Goal: Task Accomplishment & Management: Complete application form

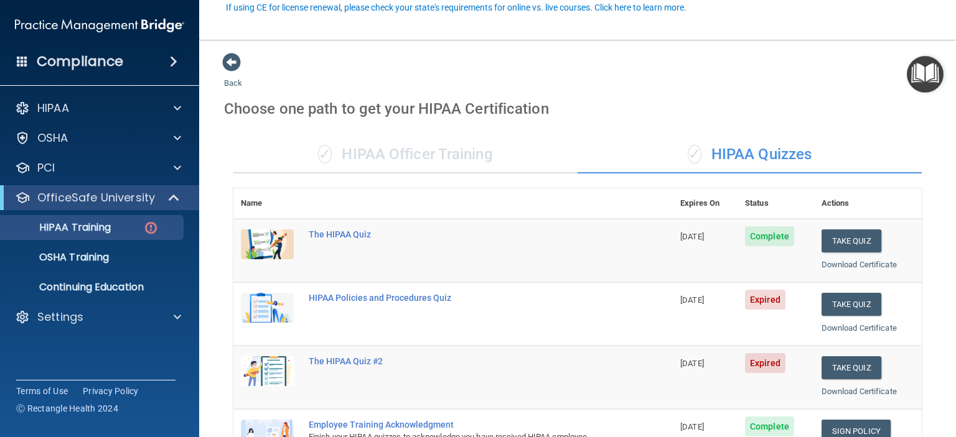
scroll to position [119, 0]
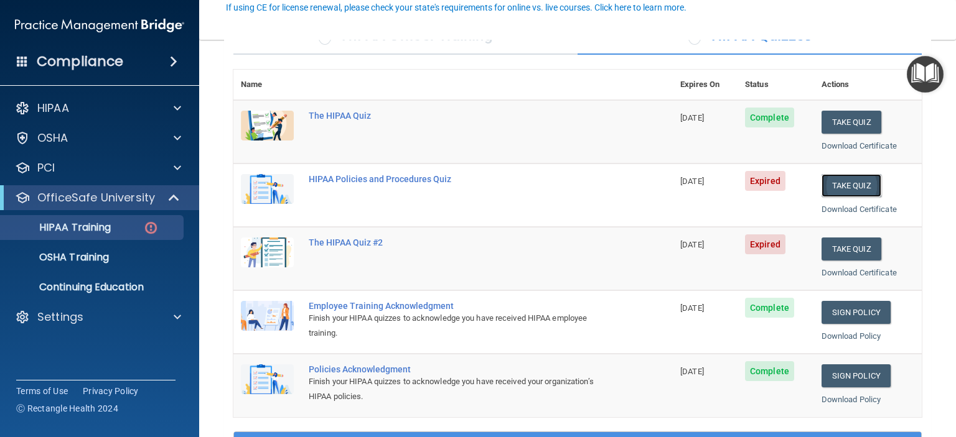
click at [838, 188] on button "Take Quiz" at bounding box center [851, 185] width 60 height 23
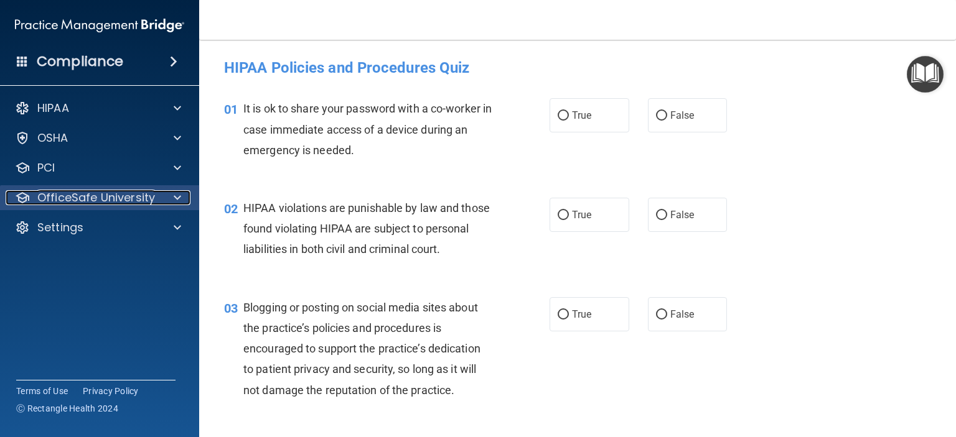
click at [149, 200] on p "OfficeSafe University" at bounding box center [96, 197] width 118 height 15
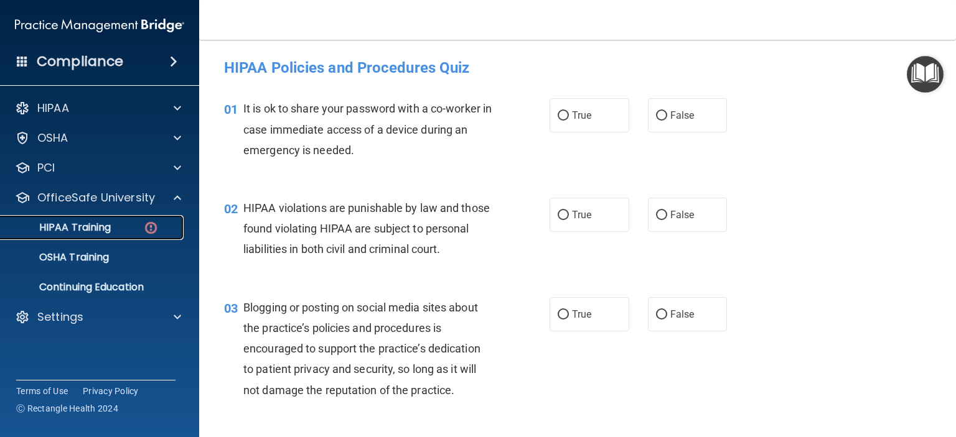
click at [102, 228] on p "HIPAA Training" at bounding box center [59, 228] width 103 height 12
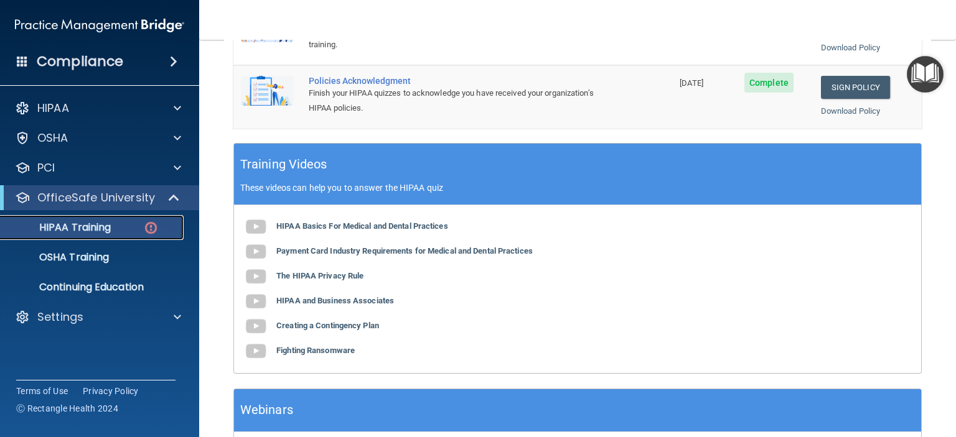
scroll to position [309, 0]
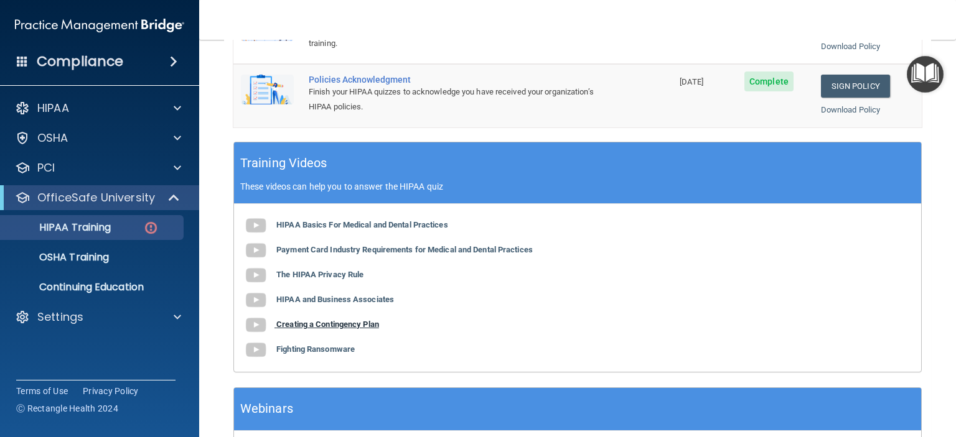
click at [363, 329] on b "Creating a Contingency Plan" at bounding box center [327, 324] width 103 height 9
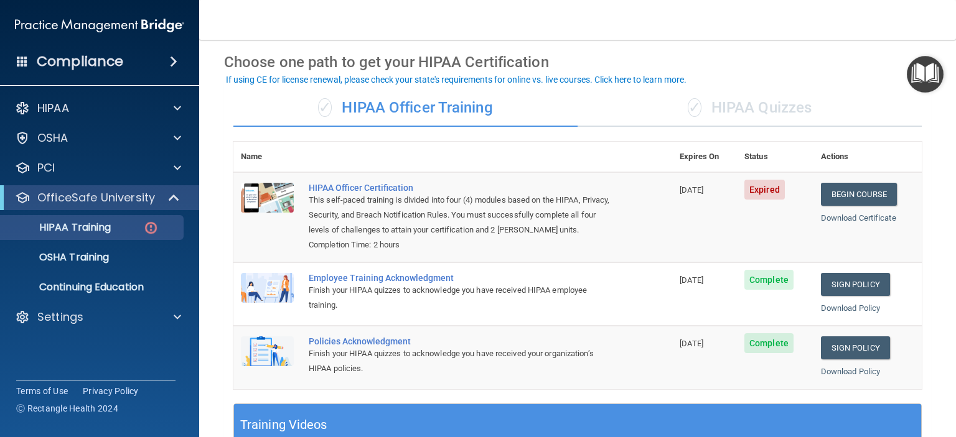
scroll to position [5, 0]
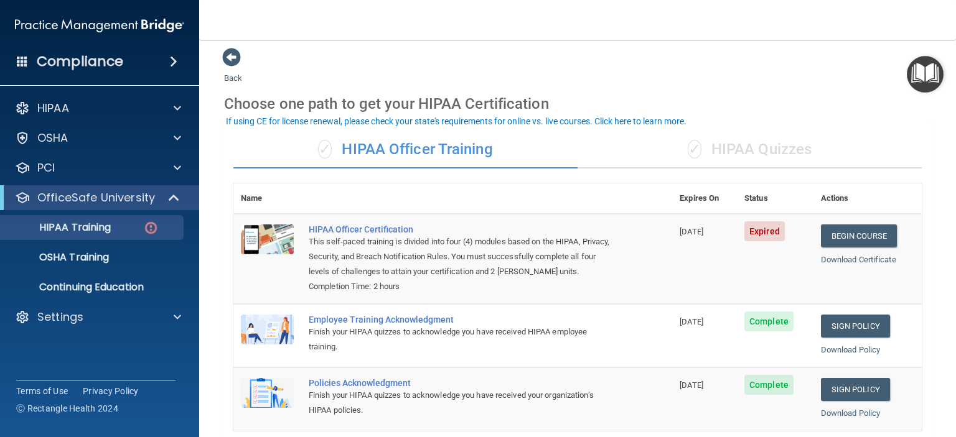
click at [745, 154] on div "✓ HIPAA Quizzes" at bounding box center [749, 149] width 344 height 37
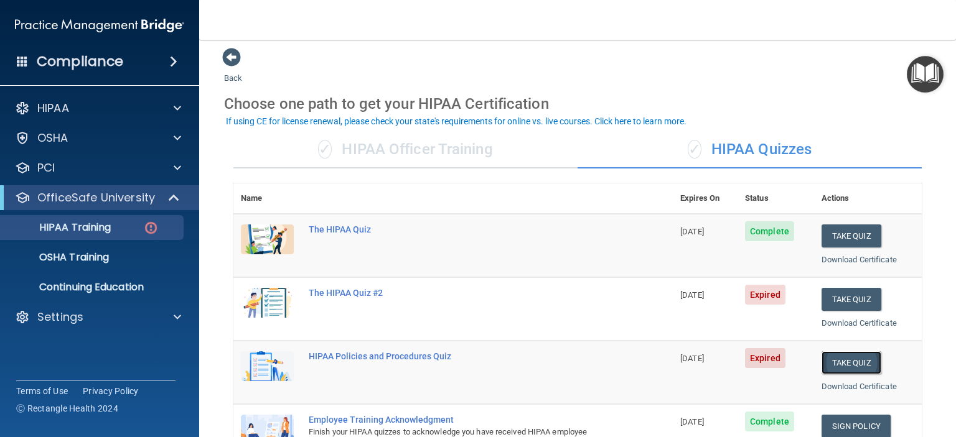
click at [837, 365] on button "Take Quiz" at bounding box center [851, 363] width 60 height 23
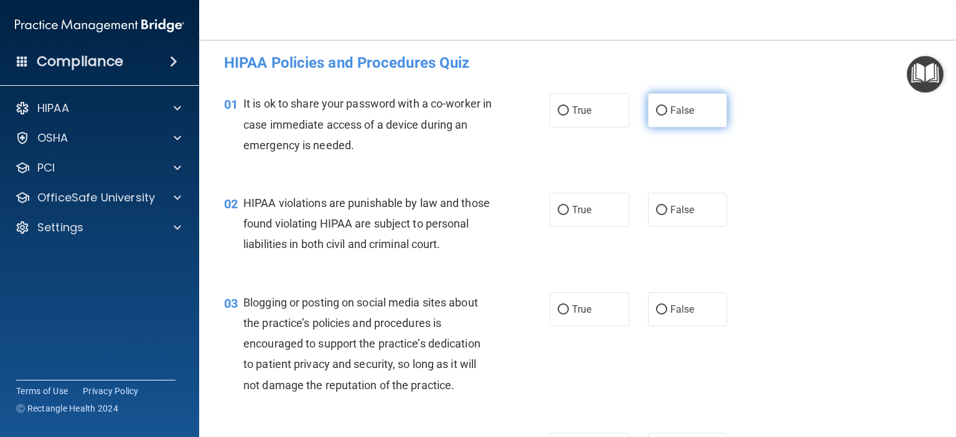
click at [671, 110] on span "False" at bounding box center [682, 111] width 24 height 12
click at [667, 110] on input "False" at bounding box center [661, 110] width 11 height 9
radio input "true"
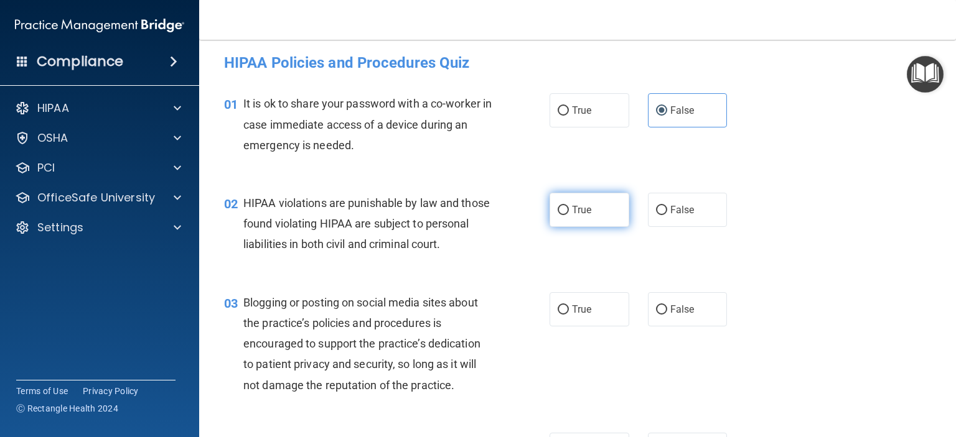
click at [582, 202] on label "True" at bounding box center [589, 210] width 80 height 34
click at [569, 206] on input "True" at bounding box center [563, 210] width 11 height 9
radio input "true"
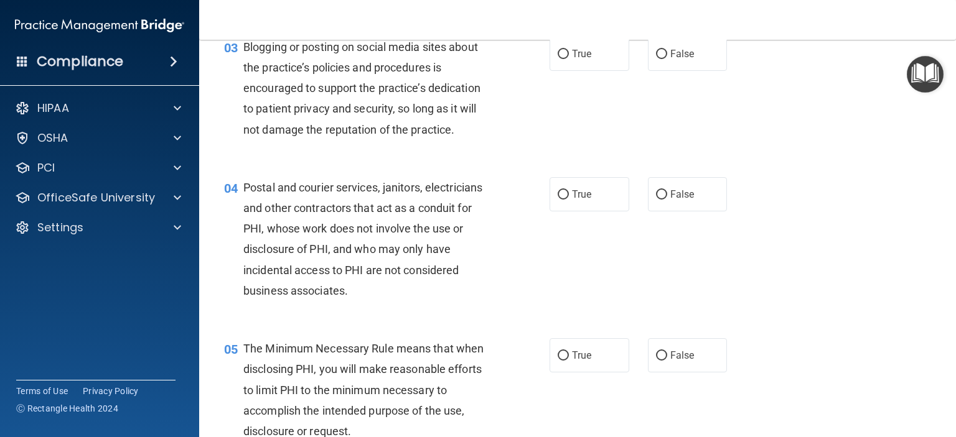
scroll to position [261, 0]
click at [671, 59] on span "False" at bounding box center [682, 53] width 24 height 12
click at [667, 58] on input "False" at bounding box center [661, 53] width 11 height 9
radio input "true"
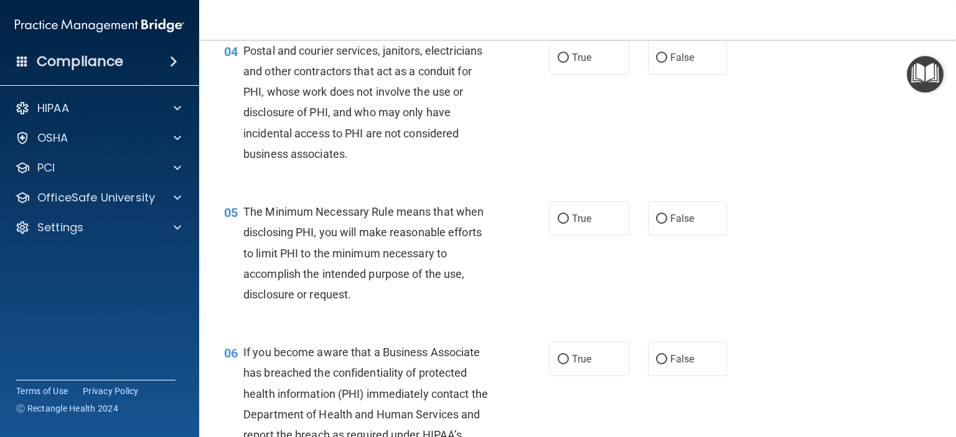
scroll to position [391, 0]
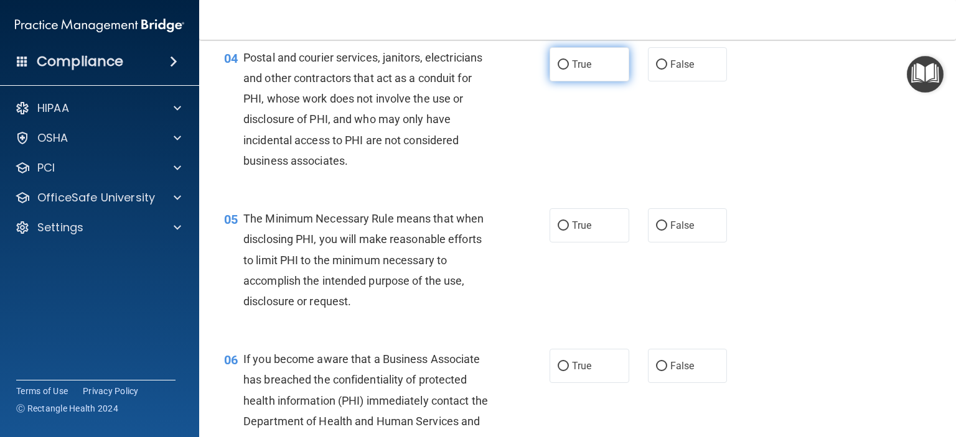
click at [592, 82] on label "True" at bounding box center [589, 64] width 80 height 34
click at [569, 70] on input "True" at bounding box center [563, 64] width 11 height 9
radio input "true"
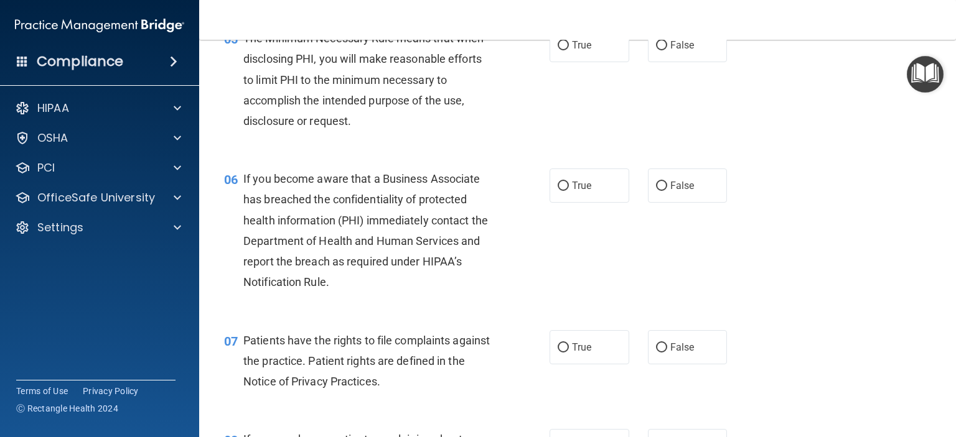
scroll to position [576, 0]
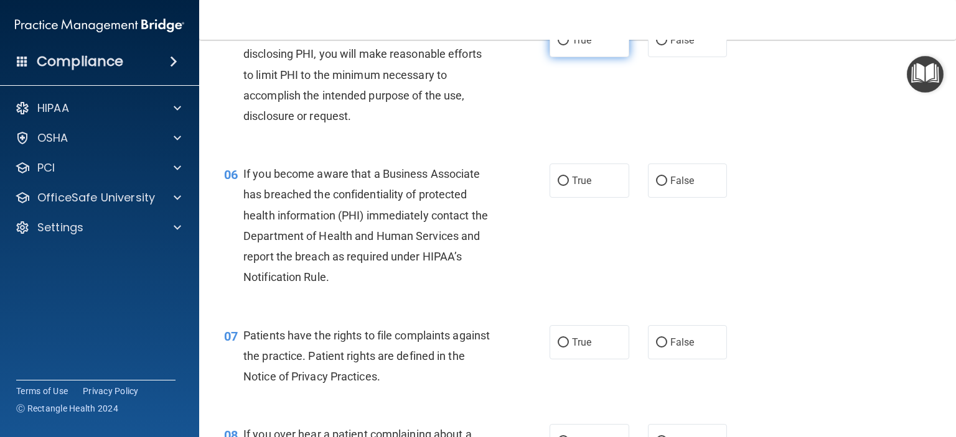
click at [590, 57] on label "True" at bounding box center [589, 40] width 80 height 34
click at [569, 45] on input "True" at bounding box center [563, 40] width 11 height 9
radio input "true"
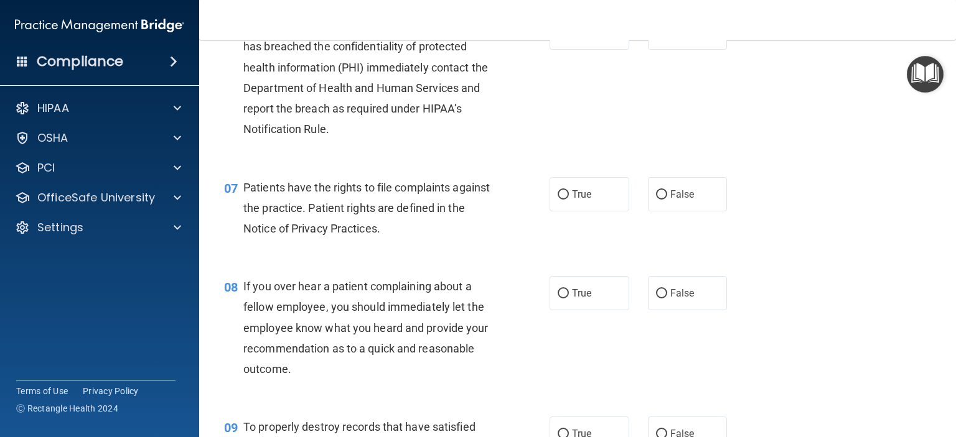
scroll to position [726, 0]
click at [689, 49] on label "False" at bounding box center [688, 31] width 80 height 34
click at [667, 37] on input "False" at bounding box center [661, 31] width 11 height 9
radio input "true"
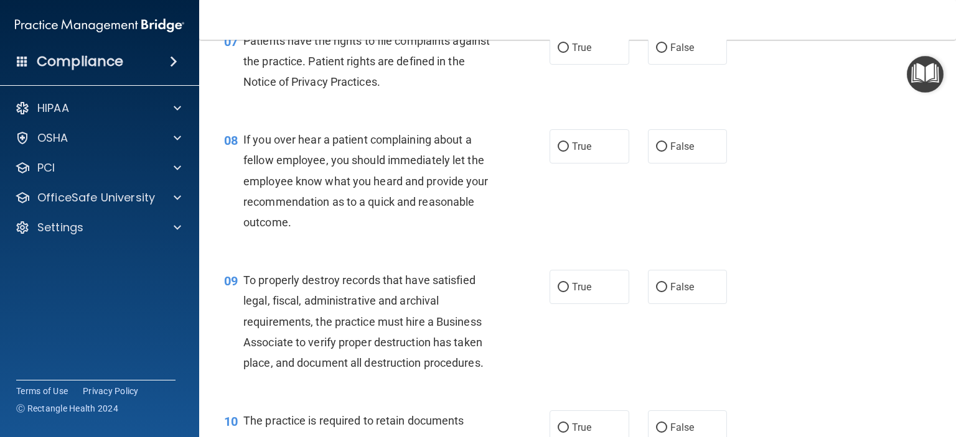
scroll to position [872, 0]
click at [577, 52] on span "True" at bounding box center [581, 46] width 19 height 12
click at [569, 52] on input "True" at bounding box center [563, 46] width 11 height 9
radio input "true"
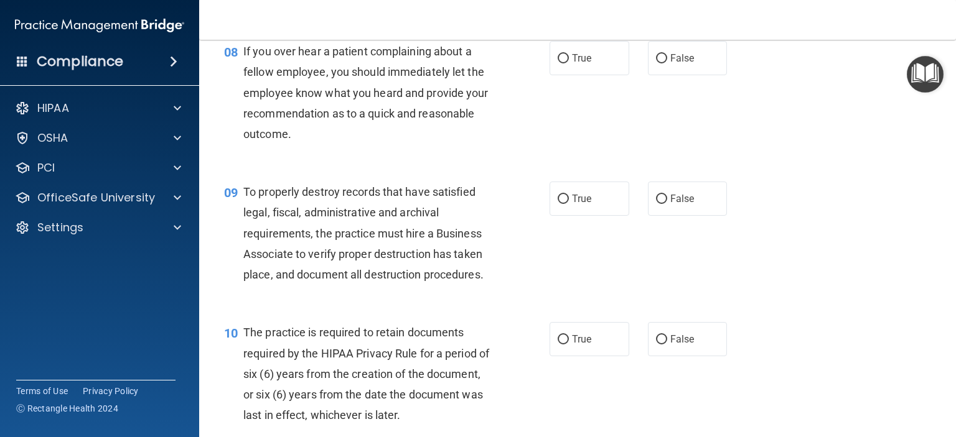
scroll to position [958, 0]
click at [703, 77] on label "False" at bounding box center [688, 59] width 80 height 34
click at [667, 65] on input "False" at bounding box center [661, 59] width 11 height 9
radio input "true"
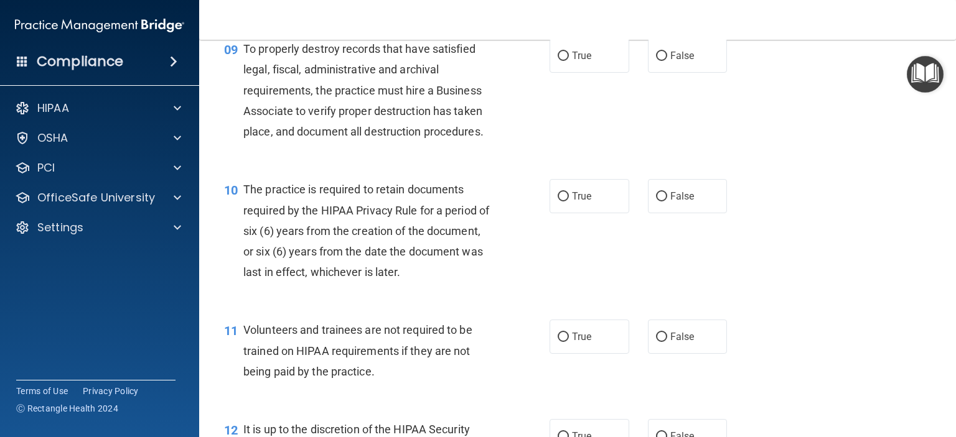
scroll to position [1105, 0]
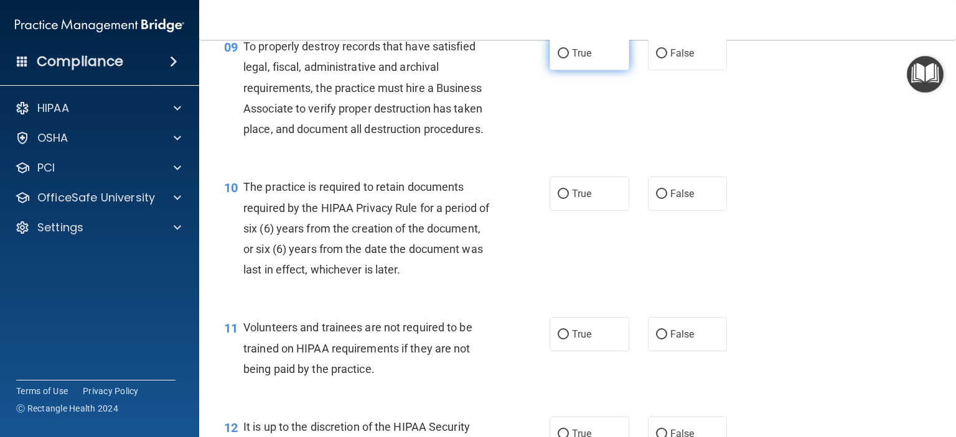
click at [582, 70] on label "True" at bounding box center [589, 53] width 80 height 34
click at [569, 58] on input "True" at bounding box center [563, 53] width 11 height 9
radio input "true"
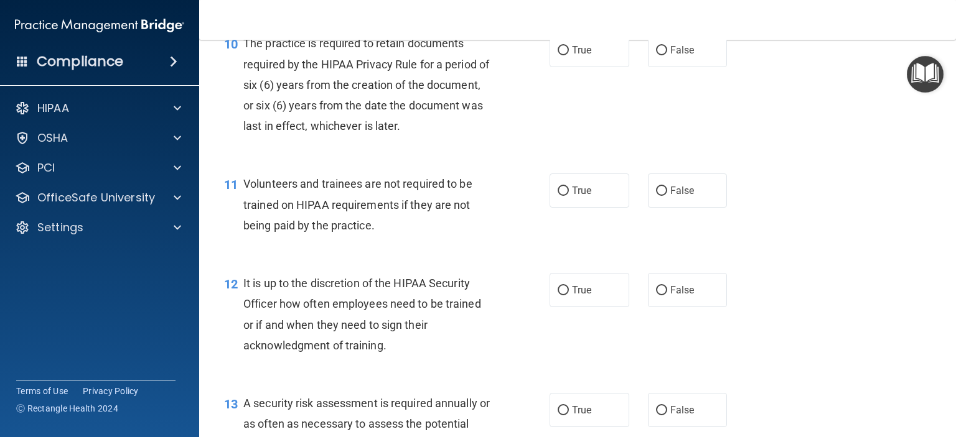
scroll to position [1250, 0]
click at [587, 67] on label "True" at bounding box center [589, 49] width 80 height 34
click at [569, 55] on input "True" at bounding box center [563, 49] width 11 height 9
radio input "true"
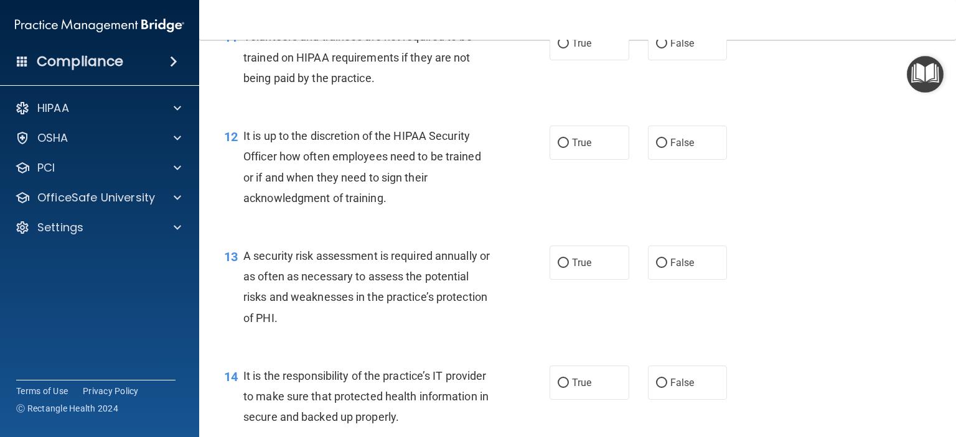
scroll to position [1399, 0]
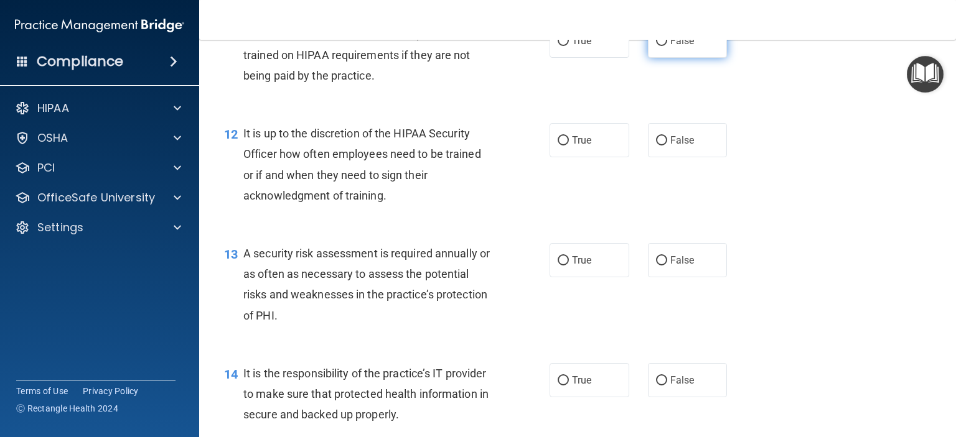
click at [688, 58] on label "False" at bounding box center [688, 41] width 80 height 34
click at [667, 46] on input "False" at bounding box center [661, 41] width 11 height 9
radio input "true"
click at [591, 157] on label "True" at bounding box center [589, 140] width 80 height 34
click at [569, 146] on input "True" at bounding box center [563, 140] width 11 height 9
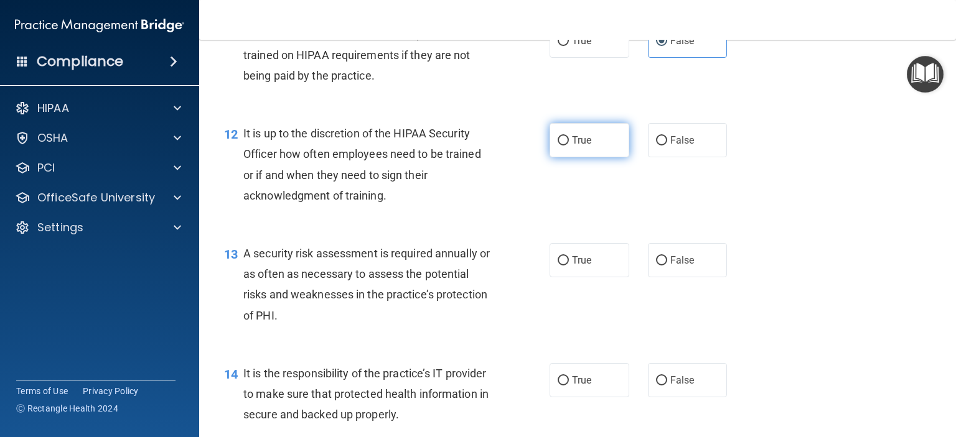
radio input "true"
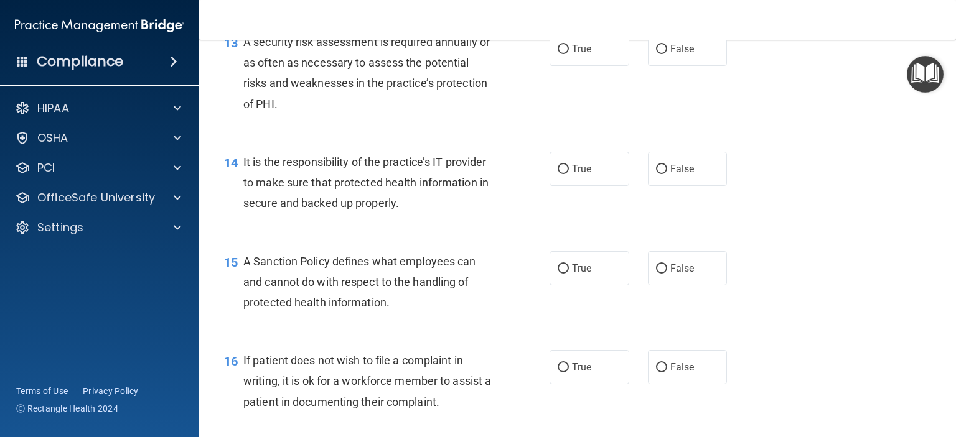
scroll to position [1612, 0]
click at [569, 59] on label "True" at bounding box center [589, 47] width 80 height 34
click at [569, 52] on input "True" at bounding box center [563, 47] width 11 height 9
radio input "true"
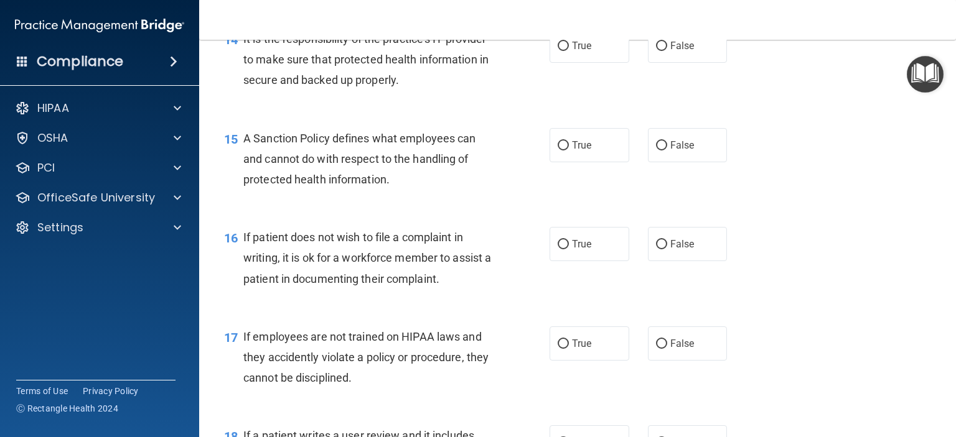
scroll to position [1735, 0]
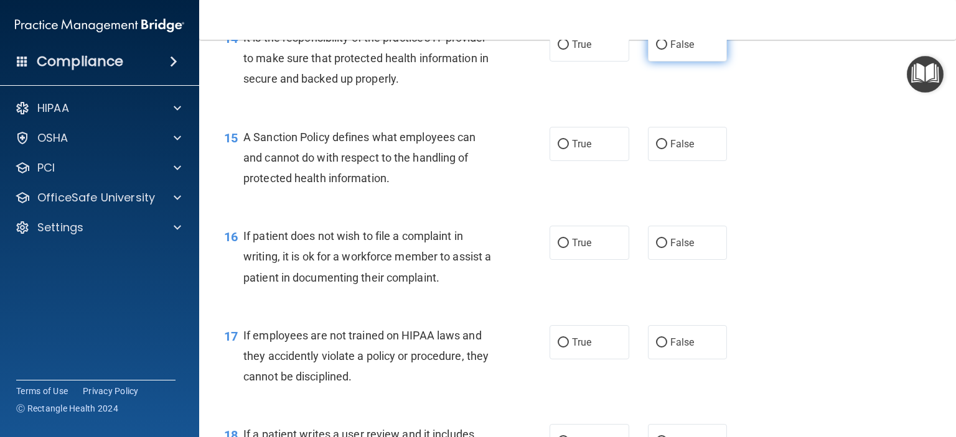
click at [663, 62] on label "False" at bounding box center [688, 44] width 80 height 34
click at [663, 50] on input "False" at bounding box center [661, 44] width 11 height 9
radio input "true"
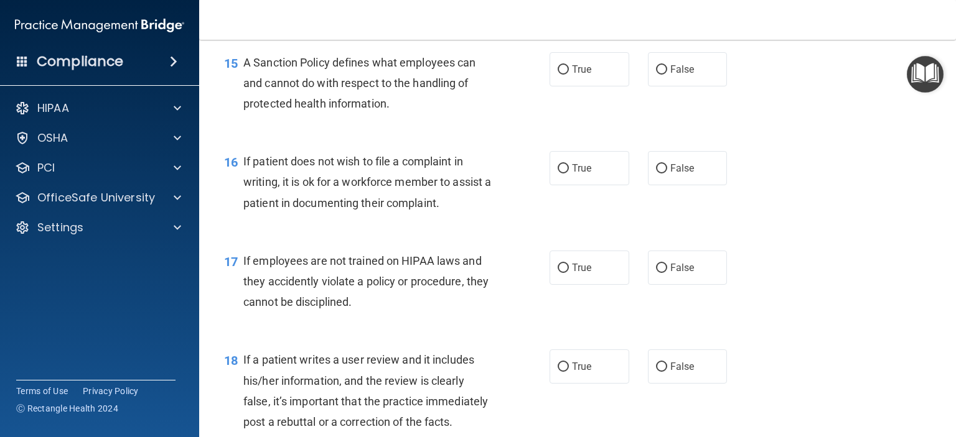
scroll to position [1810, 0]
click at [600, 86] on label "True" at bounding box center [589, 69] width 80 height 34
click at [569, 75] on input "True" at bounding box center [563, 69] width 11 height 9
radio input "true"
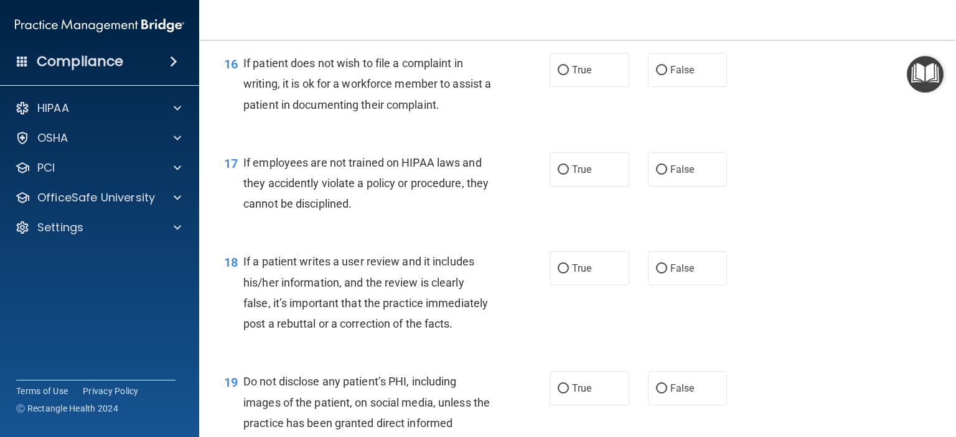
scroll to position [1909, 0]
click at [563, 74] on input "True" at bounding box center [563, 69] width 11 height 9
radio input "true"
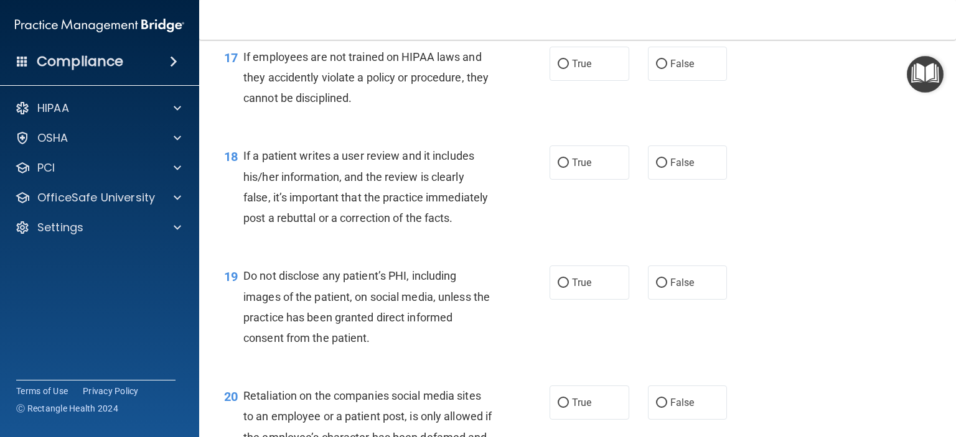
scroll to position [2014, 0]
click at [670, 70] on span "False" at bounding box center [682, 64] width 24 height 12
click at [667, 69] on input "False" at bounding box center [661, 64] width 11 height 9
radio input "true"
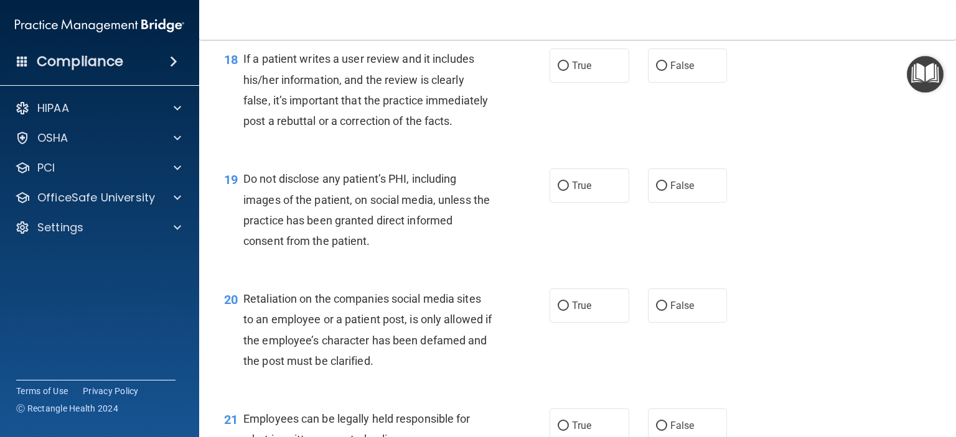
scroll to position [2116, 0]
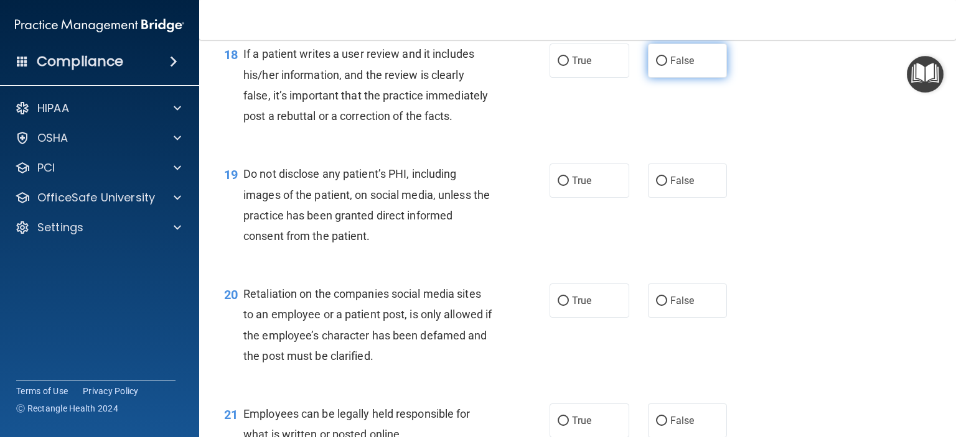
click at [696, 69] on label "False" at bounding box center [688, 61] width 80 height 34
click at [667, 66] on input "False" at bounding box center [661, 61] width 11 height 9
radio input "true"
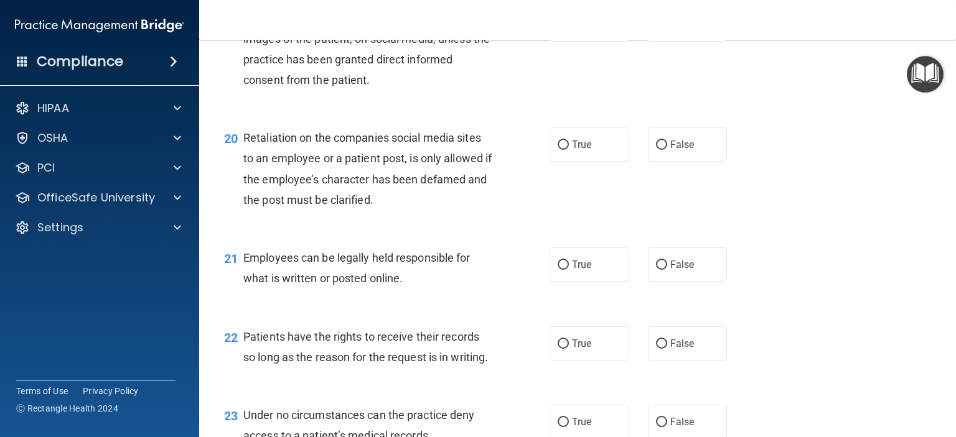
scroll to position [2273, 0]
click at [589, 41] on label "True" at bounding box center [589, 24] width 80 height 34
click at [569, 29] on input "True" at bounding box center [563, 24] width 11 height 9
radio input "true"
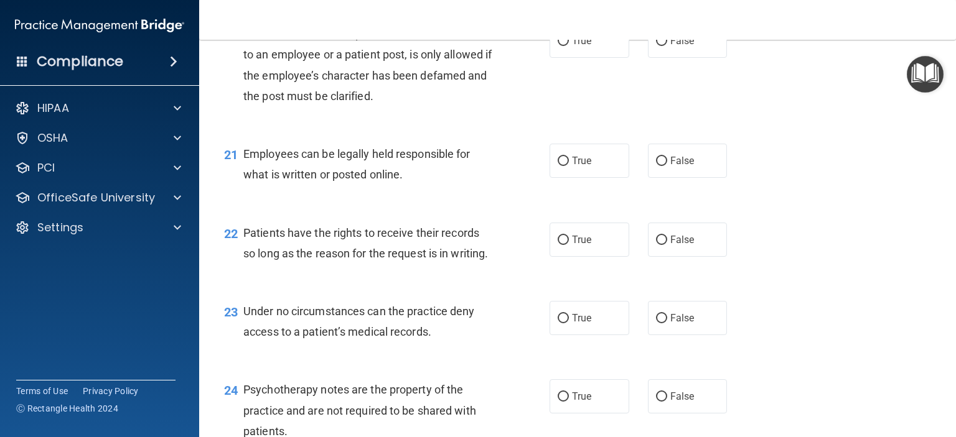
scroll to position [2375, 0]
click at [697, 59] on label "False" at bounding box center [688, 42] width 80 height 34
click at [667, 47] on input "False" at bounding box center [661, 42] width 11 height 9
radio input "true"
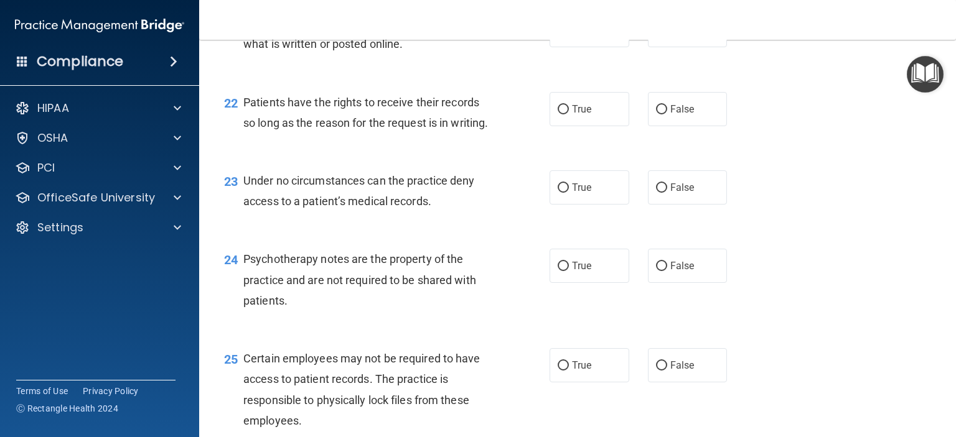
scroll to position [2508, 0]
click at [592, 46] on label "True" at bounding box center [589, 29] width 80 height 34
click at [569, 34] on input "True" at bounding box center [563, 29] width 11 height 9
radio input "true"
click at [689, 129] on div "22 Patients have the rights to receive their records so long as the reason for …" at bounding box center [578, 114] width 726 height 78
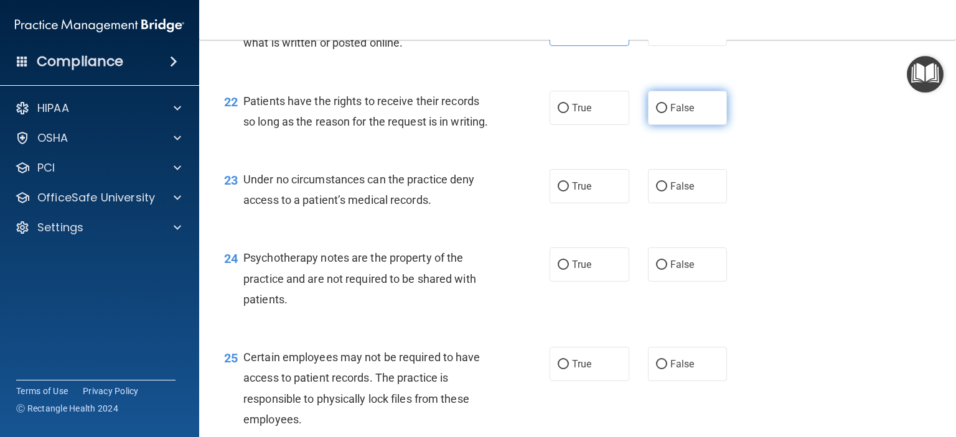
click at [686, 125] on label "False" at bounding box center [688, 108] width 80 height 34
click at [667, 113] on input "False" at bounding box center [661, 108] width 11 height 9
radio input "true"
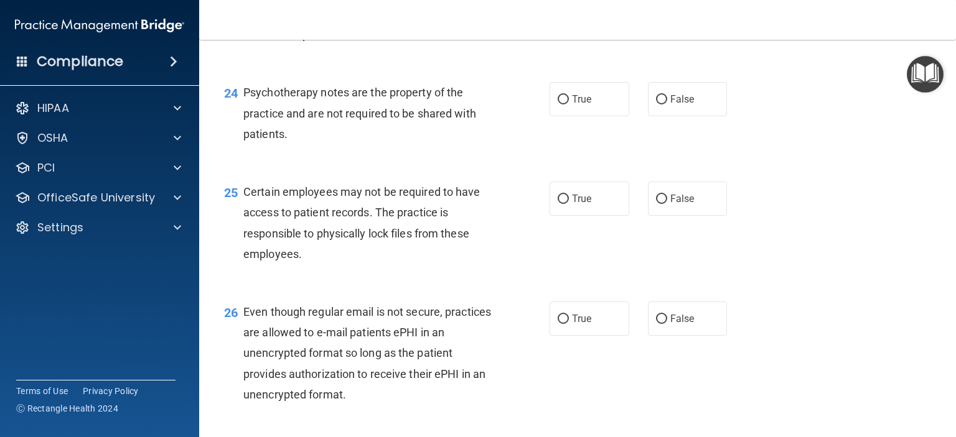
scroll to position [2673, 0]
click at [662, 39] on label "False" at bounding box center [688, 21] width 80 height 34
click at [662, 27] on input "False" at bounding box center [661, 21] width 11 height 9
radio input "true"
click at [589, 117] on label "True" at bounding box center [589, 100] width 80 height 34
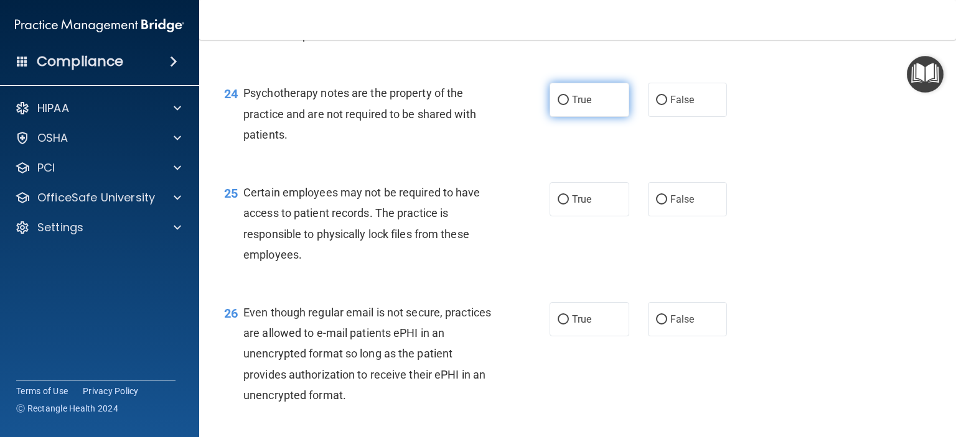
click at [569, 105] on input "True" at bounding box center [563, 100] width 11 height 9
radio input "true"
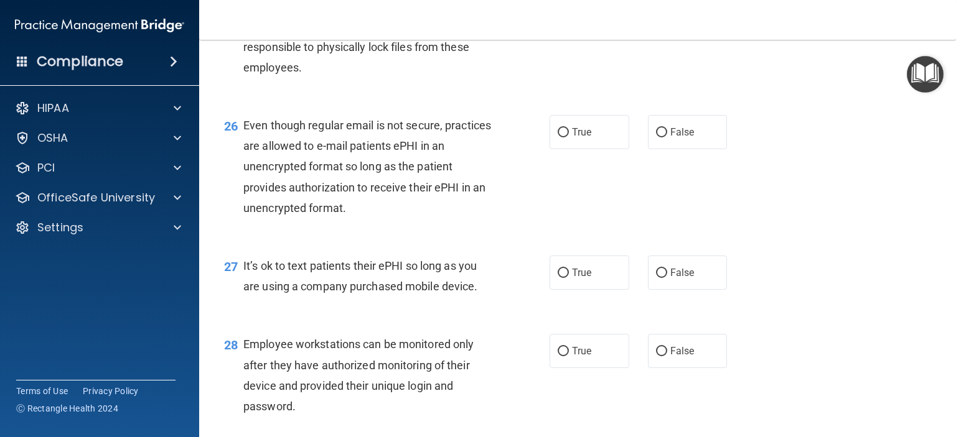
scroll to position [2863, 0]
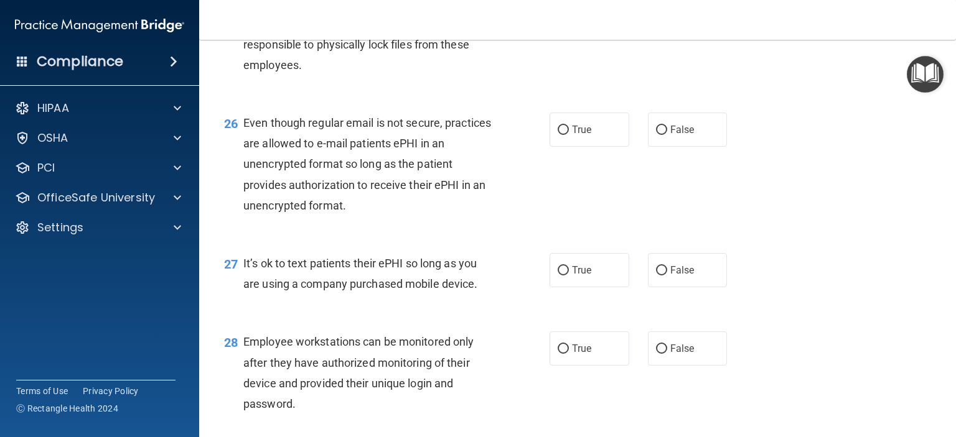
click at [681, 16] on span "False" at bounding box center [682, 10] width 24 height 12
click at [667, 15] on input "False" at bounding box center [661, 10] width 11 height 9
radio input "true"
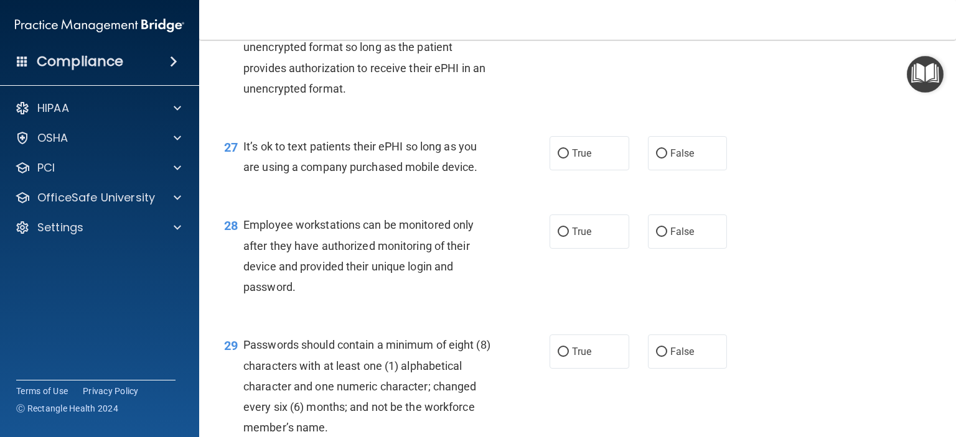
scroll to position [2981, 0]
click at [572, 17] on span "True" at bounding box center [581, 12] width 19 height 12
click at [569, 17] on input "True" at bounding box center [563, 11] width 11 height 9
radio input "true"
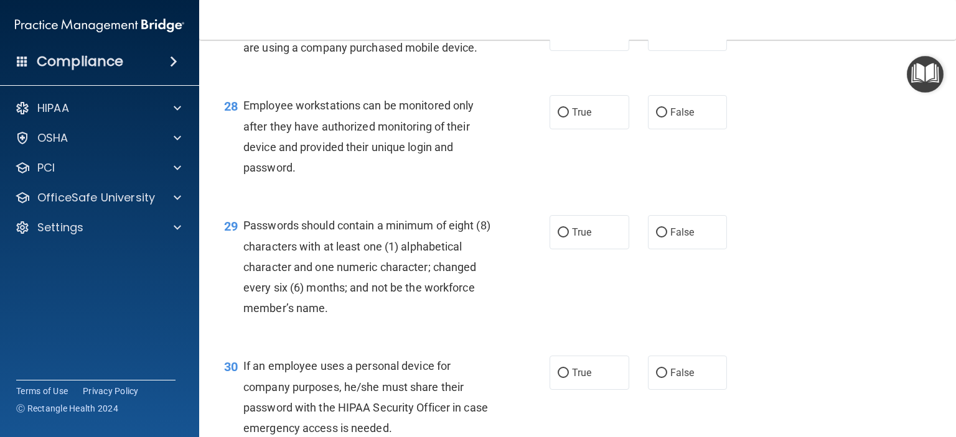
scroll to position [3103, 0]
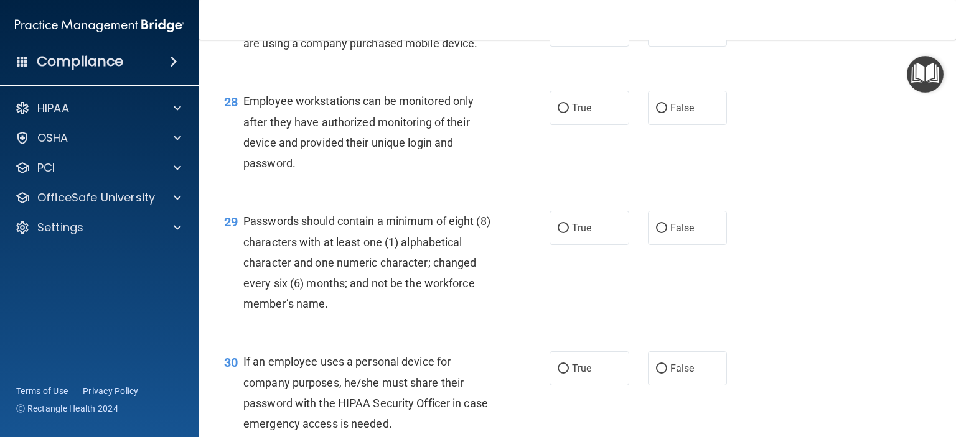
drag, startPoint x: 772, startPoint y: 212, endPoint x: 730, endPoint y: 212, distance: 41.7
click at [730, 195] on div "28 Employee workstations can be monitored only after they have authorized monit…" at bounding box center [578, 135] width 726 height 120
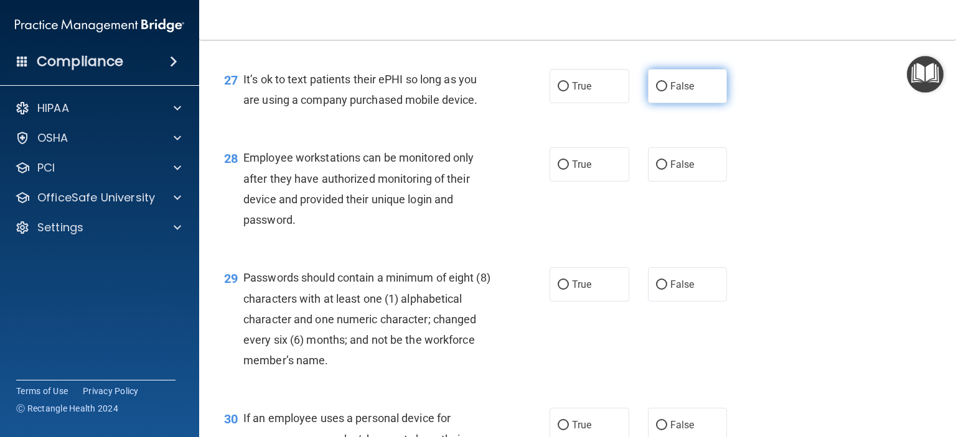
scroll to position [3041, 0]
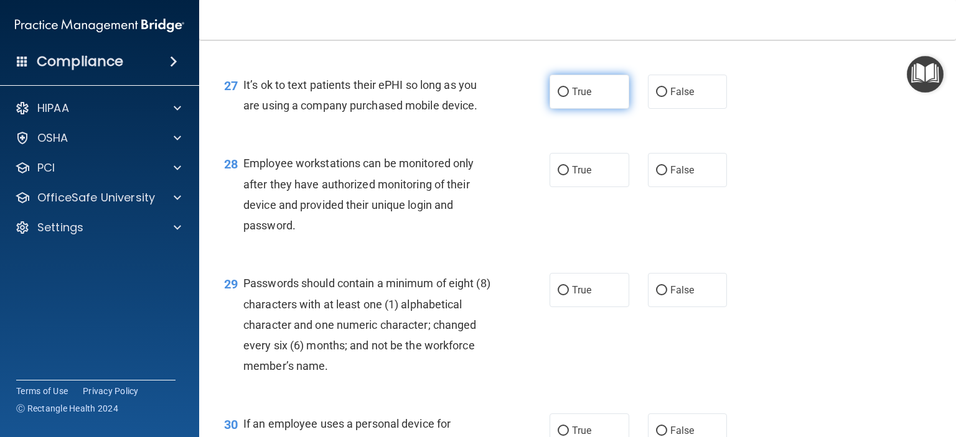
click at [605, 109] on label "True" at bounding box center [589, 92] width 80 height 34
click at [569, 97] on input "True" at bounding box center [563, 92] width 11 height 9
radio input "true"
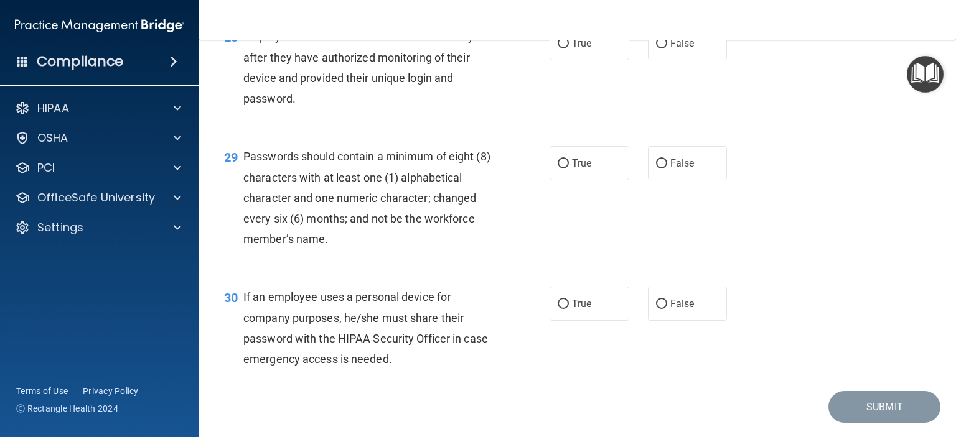
scroll to position [3169, 0]
click at [696, 60] on label "False" at bounding box center [688, 43] width 80 height 34
click at [667, 48] on input "False" at bounding box center [661, 43] width 11 height 9
radio input "true"
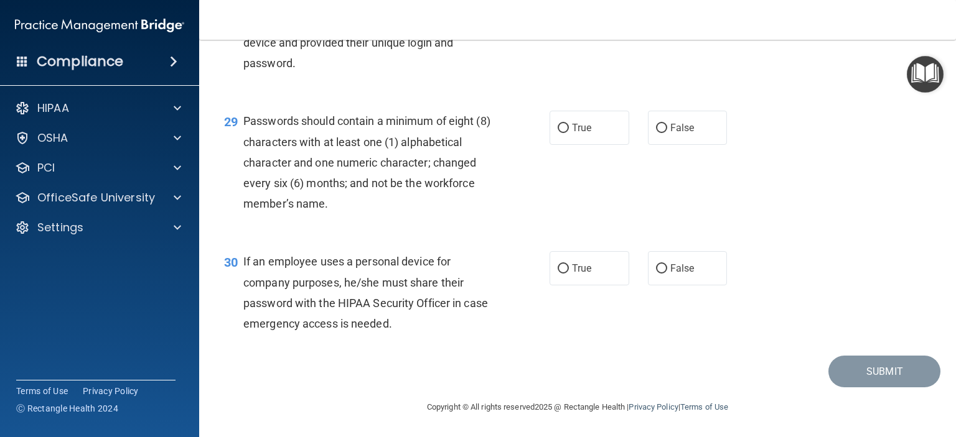
scroll to position [3262, 0]
click at [675, 272] on span "False" at bounding box center [682, 269] width 24 height 12
click at [667, 272] on input "False" at bounding box center [661, 268] width 11 height 9
radio input "true"
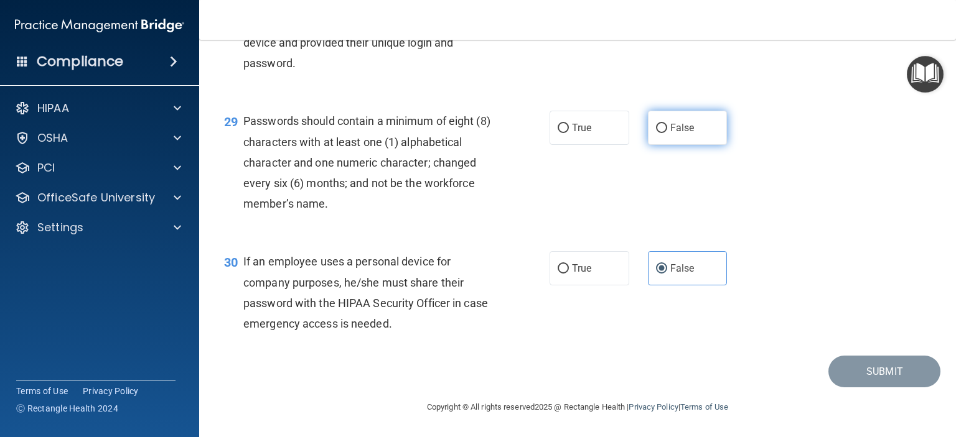
click at [667, 145] on label "False" at bounding box center [688, 128] width 80 height 34
click at [667, 133] on input "False" at bounding box center [661, 128] width 11 height 9
radio input "true"
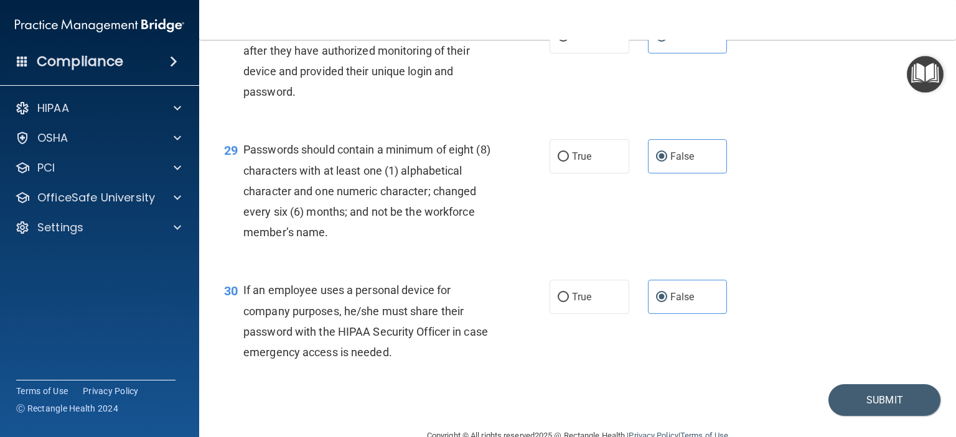
scroll to position [3266, 0]
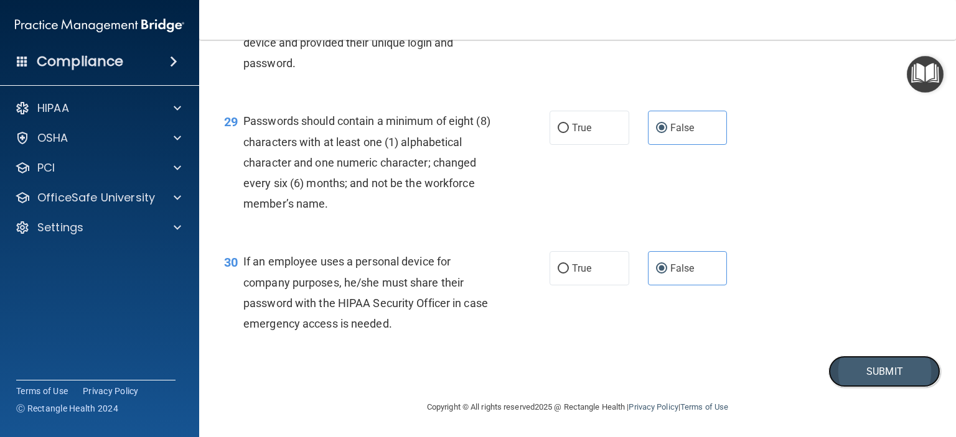
click at [882, 379] on button "Submit" at bounding box center [884, 372] width 112 height 32
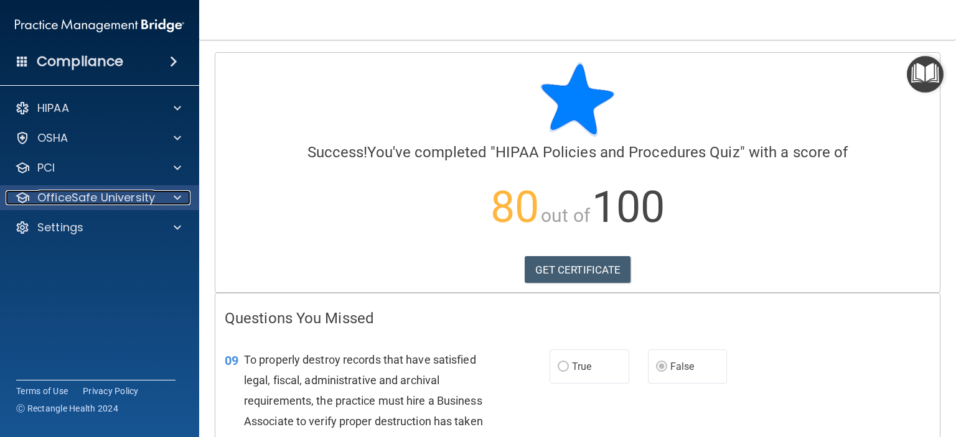
click at [170, 200] on div at bounding box center [175, 197] width 31 height 15
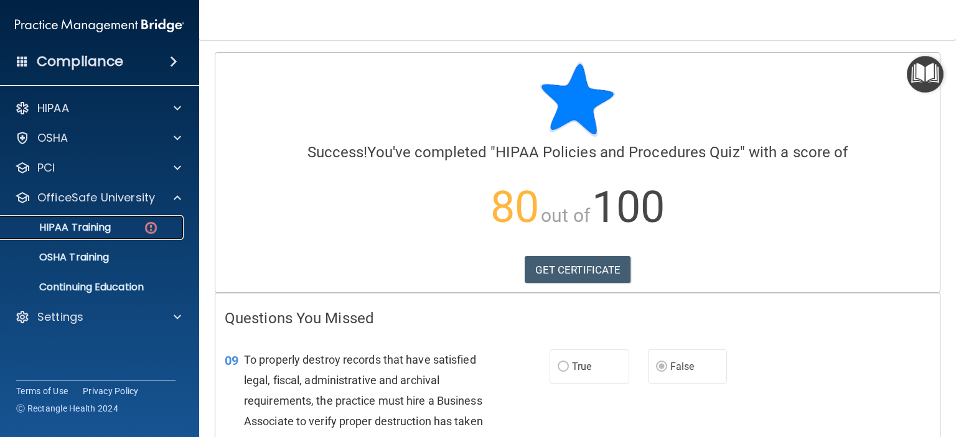
click at [82, 232] on p "HIPAA Training" at bounding box center [59, 228] width 103 height 12
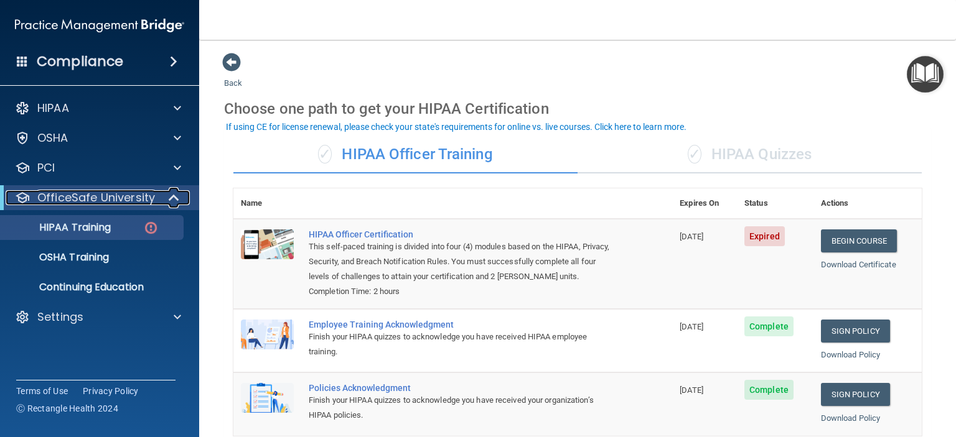
click at [173, 195] on span at bounding box center [175, 197] width 11 height 15
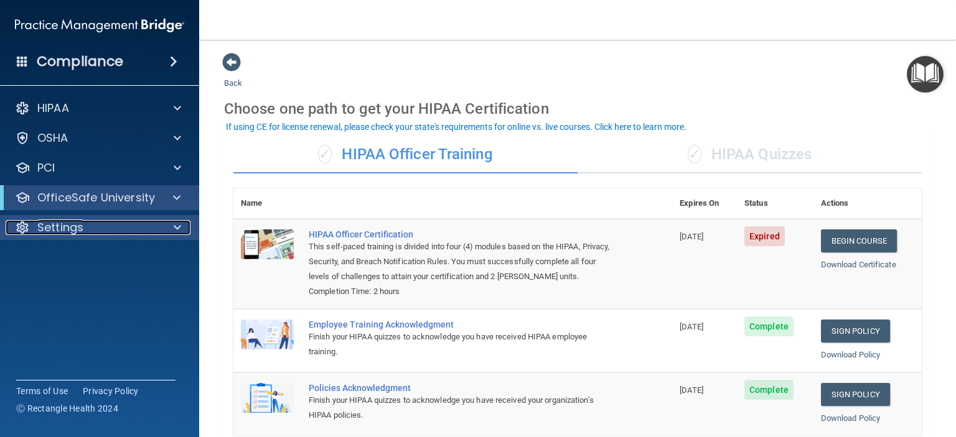
click at [178, 227] on span at bounding box center [177, 227] width 7 height 15
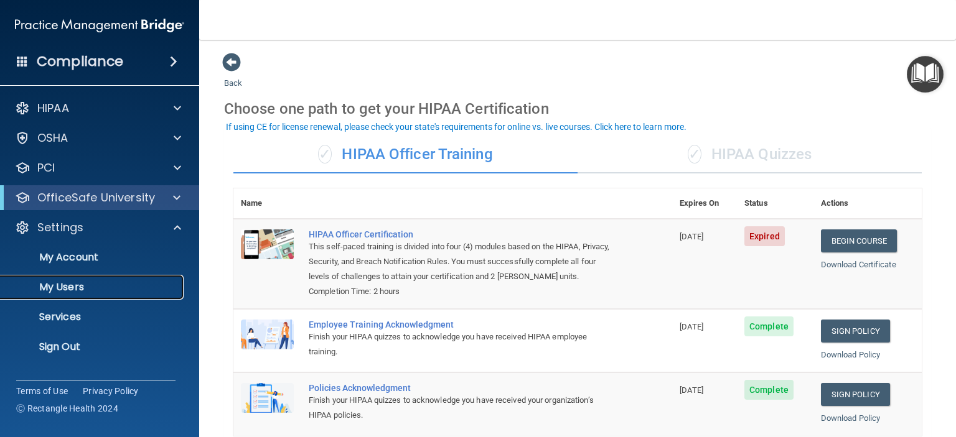
click at [90, 291] on p "My Users" at bounding box center [93, 287] width 170 height 12
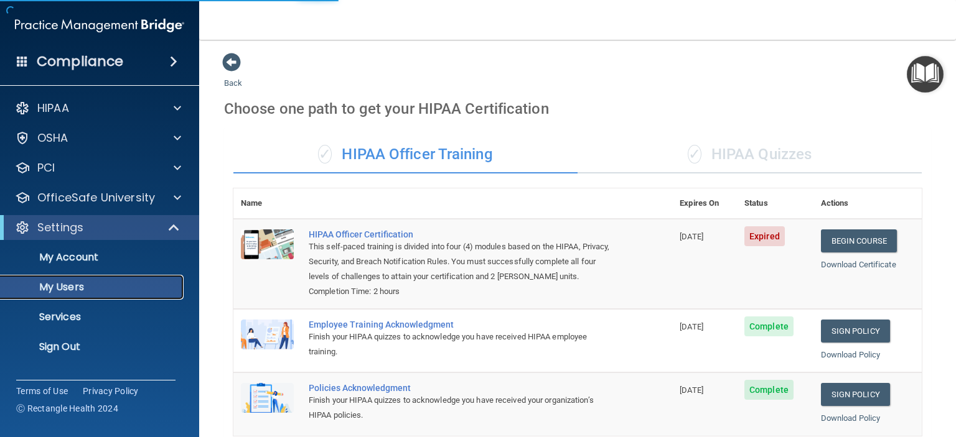
select select "20"
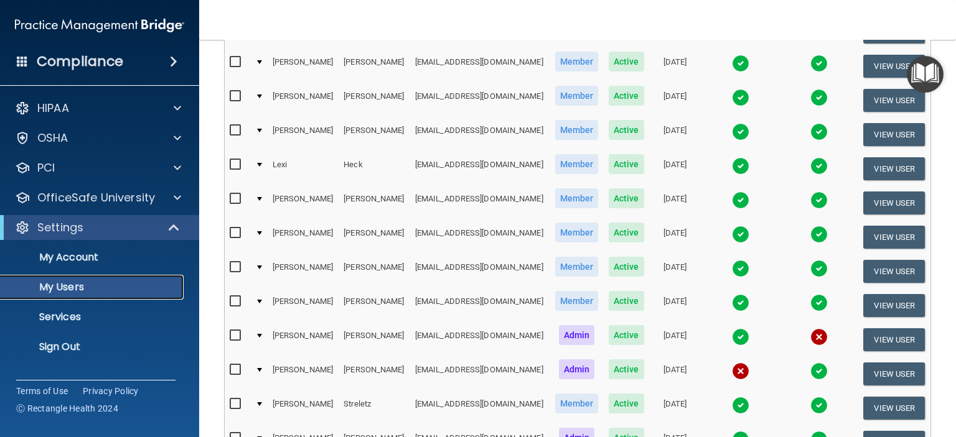
scroll to position [397, 0]
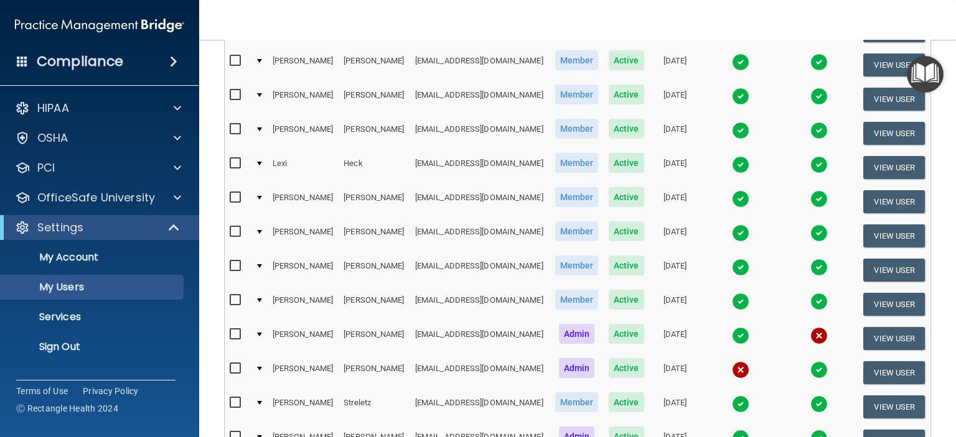
click at [732, 365] on img at bounding box center [740, 370] width 17 height 17
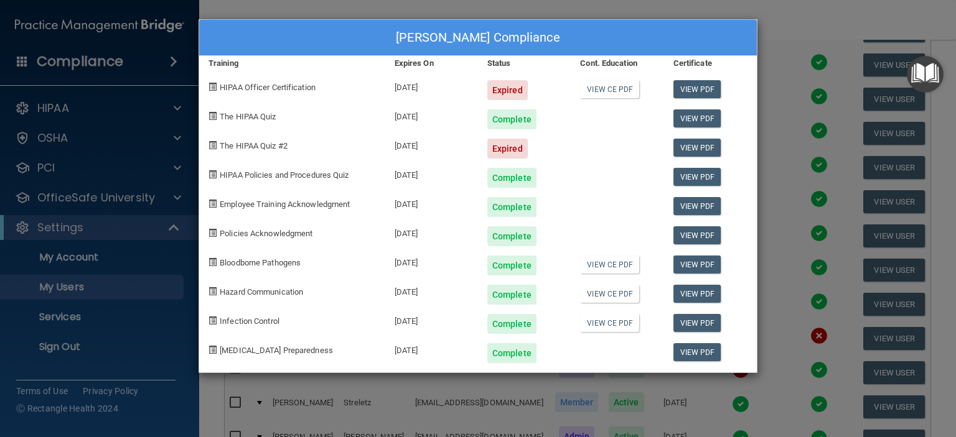
click at [849, 22] on div "[PERSON_NAME] Compliance Training Expires On Status Cont. Education Certificate…" at bounding box center [478, 218] width 956 height 437
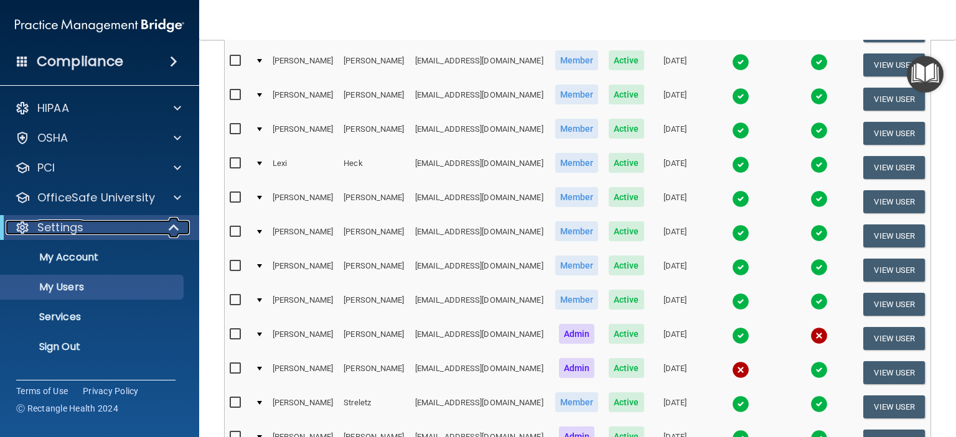
click at [176, 235] on span at bounding box center [175, 227] width 11 height 15
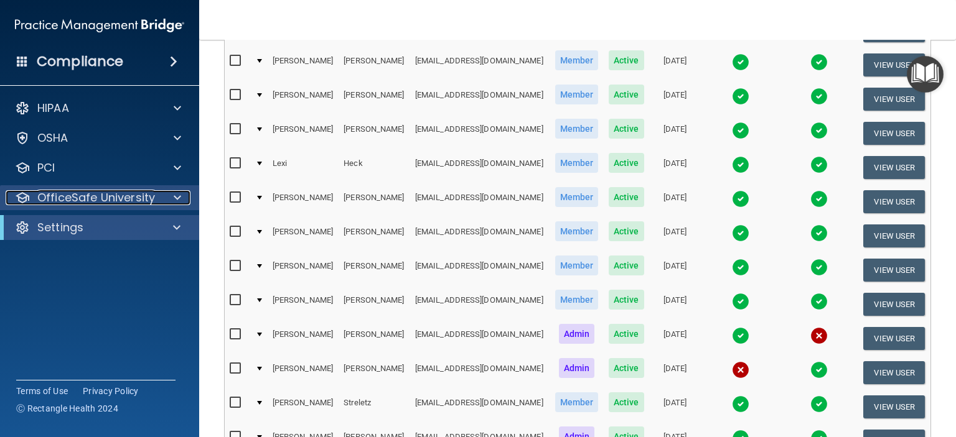
click at [177, 195] on span at bounding box center [177, 197] width 7 height 15
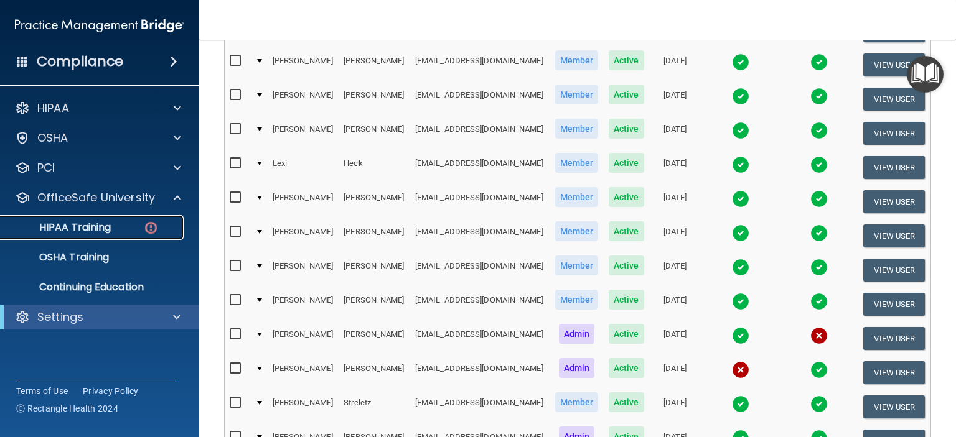
click at [102, 228] on p "HIPAA Training" at bounding box center [59, 228] width 103 height 12
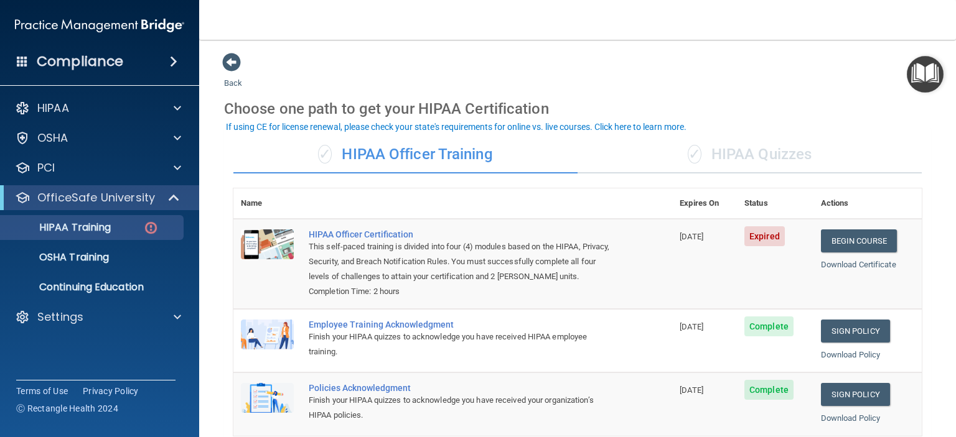
click at [780, 162] on div "✓ HIPAA Quizzes" at bounding box center [749, 154] width 344 height 37
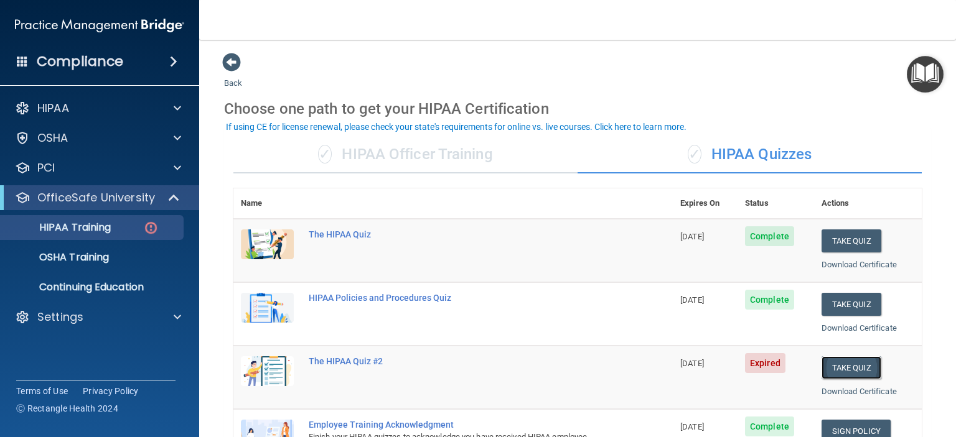
click at [848, 368] on button "Take Quiz" at bounding box center [851, 368] width 60 height 23
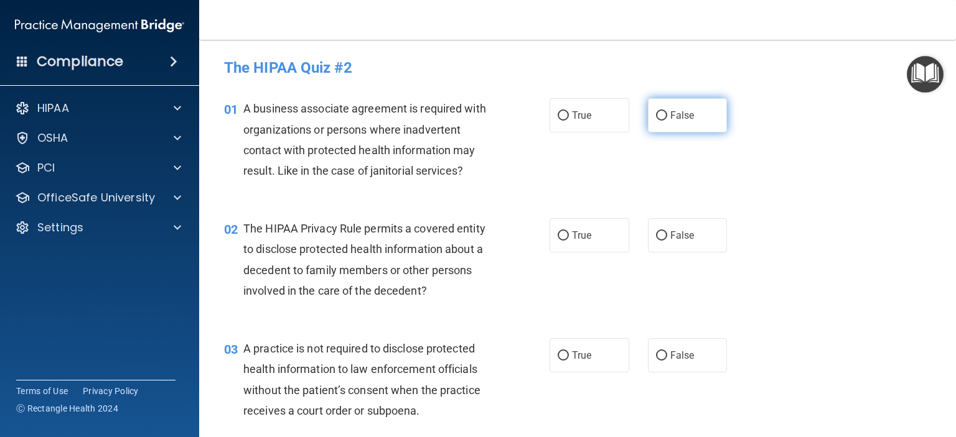
click at [676, 112] on span "False" at bounding box center [682, 116] width 24 height 12
click at [667, 112] on input "False" at bounding box center [661, 115] width 11 height 9
radio input "true"
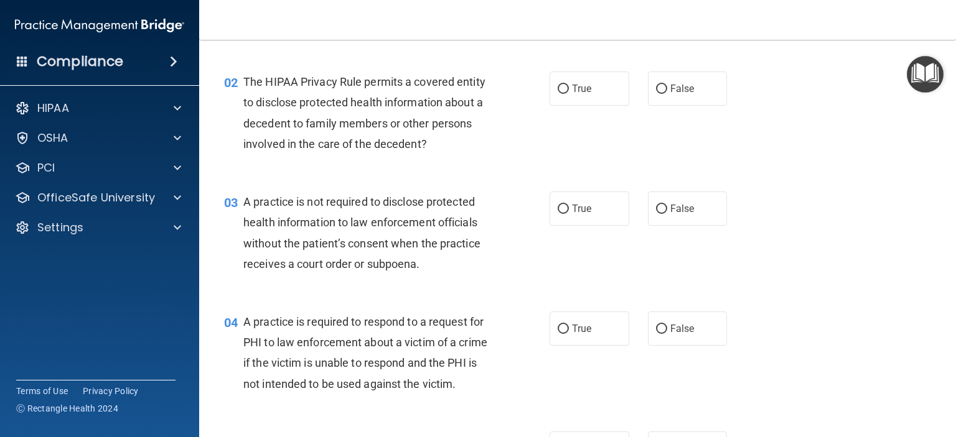
scroll to position [151, 0]
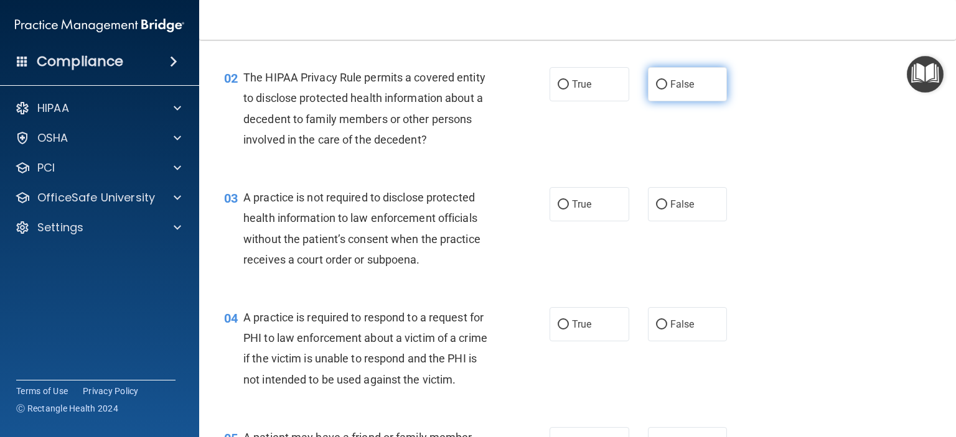
click at [672, 89] on span "False" at bounding box center [682, 84] width 24 height 12
click at [667, 89] on input "False" at bounding box center [661, 84] width 11 height 9
radio input "true"
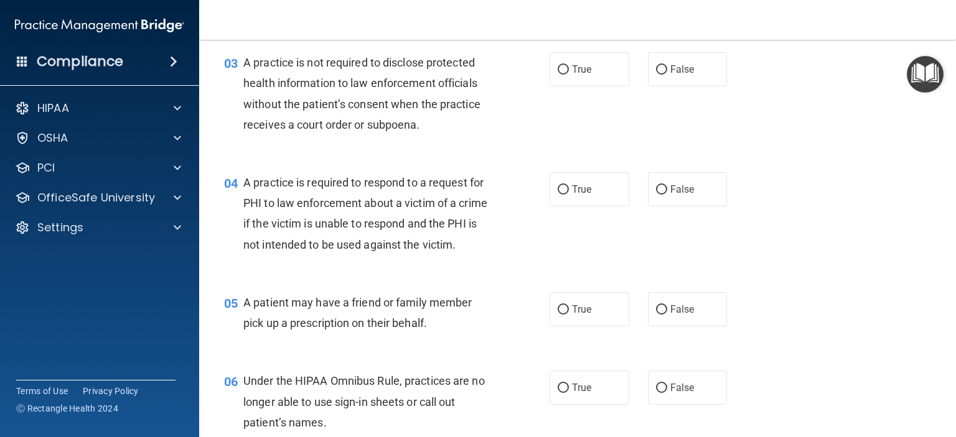
scroll to position [291, 0]
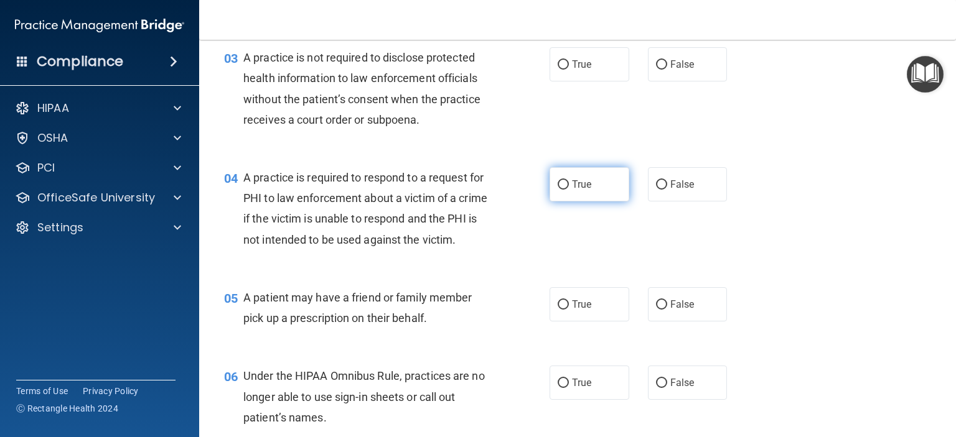
click at [594, 189] on label "True" at bounding box center [589, 184] width 80 height 34
click at [569, 189] on input "True" at bounding box center [563, 184] width 11 height 9
radio input "true"
click at [674, 69] on span "False" at bounding box center [682, 64] width 24 height 12
click at [667, 69] on input "False" at bounding box center [661, 64] width 11 height 9
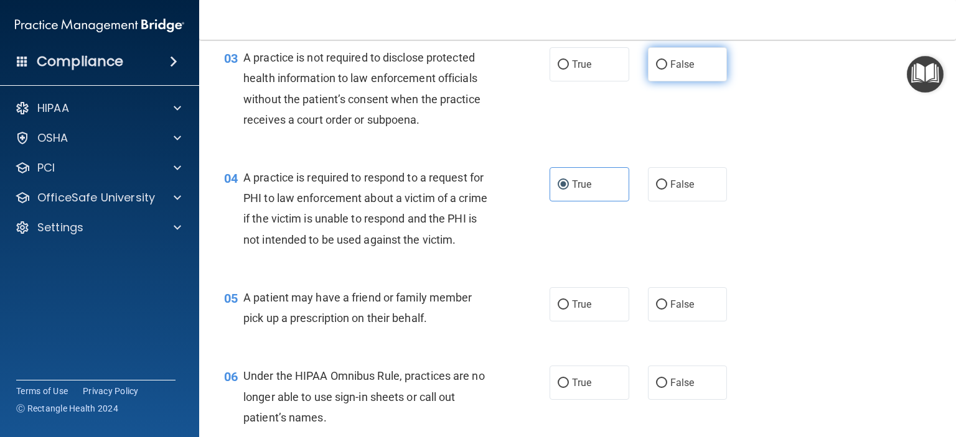
radio input "true"
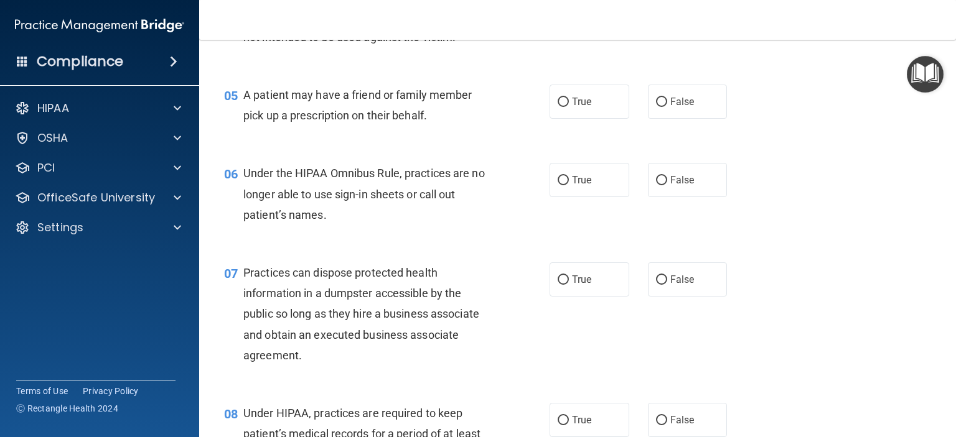
scroll to position [498, 0]
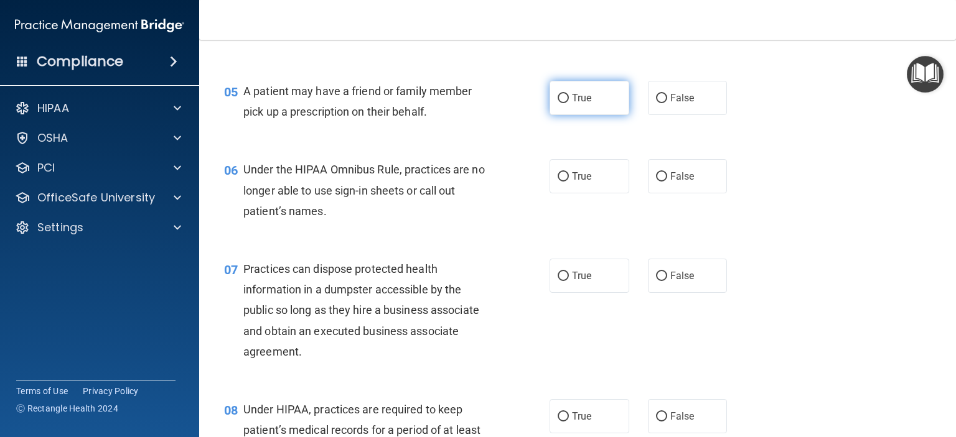
click at [590, 115] on label "True" at bounding box center [589, 98] width 80 height 34
click at [569, 103] on input "True" at bounding box center [563, 98] width 11 height 9
radio input "true"
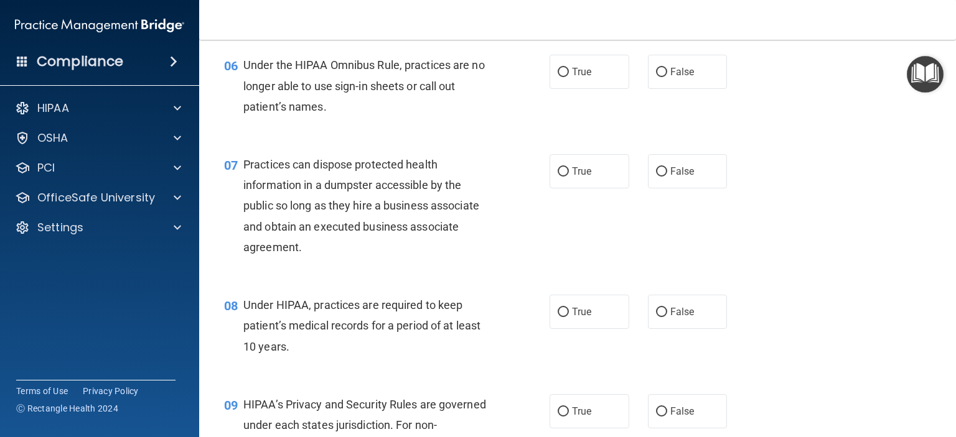
scroll to position [605, 0]
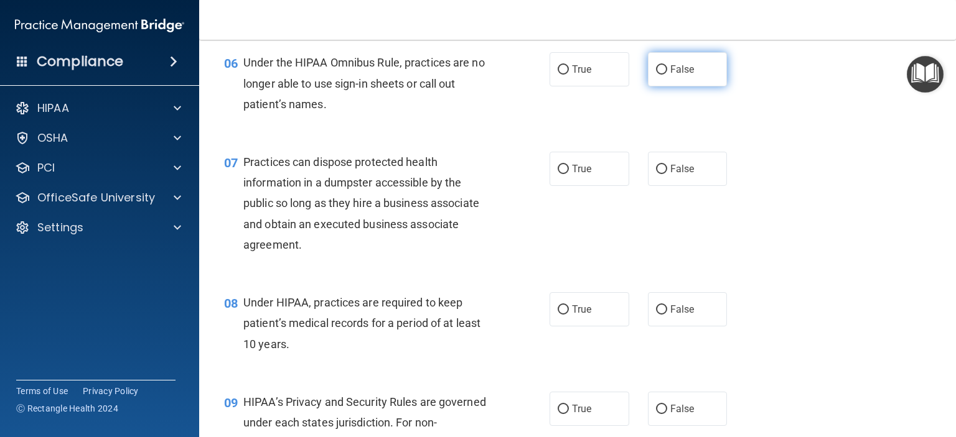
click at [690, 86] on label "False" at bounding box center [688, 69] width 80 height 34
click at [667, 75] on input "False" at bounding box center [661, 69] width 11 height 9
radio input "true"
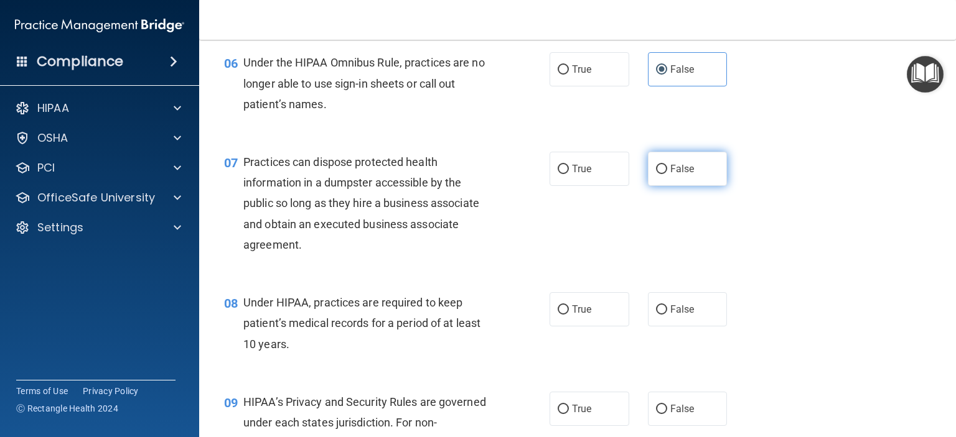
click at [679, 175] on span "False" at bounding box center [682, 169] width 24 height 12
click at [667, 174] on input "False" at bounding box center [661, 169] width 11 height 9
radio input "true"
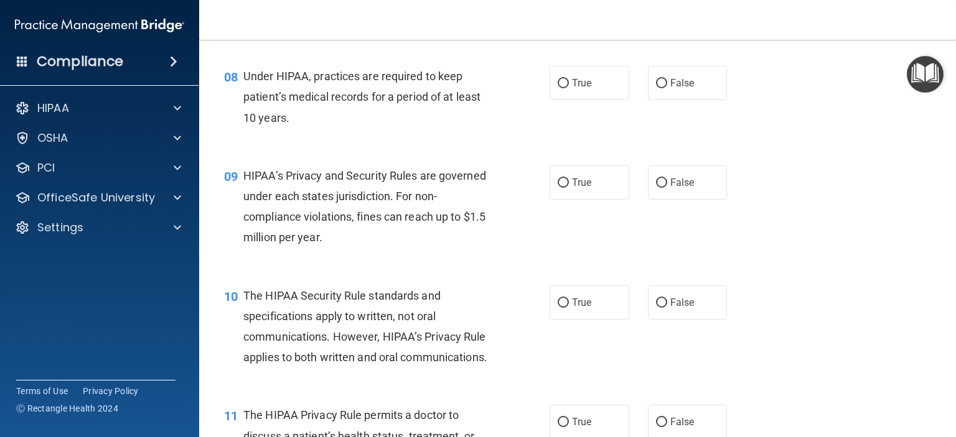
scroll to position [833, 0]
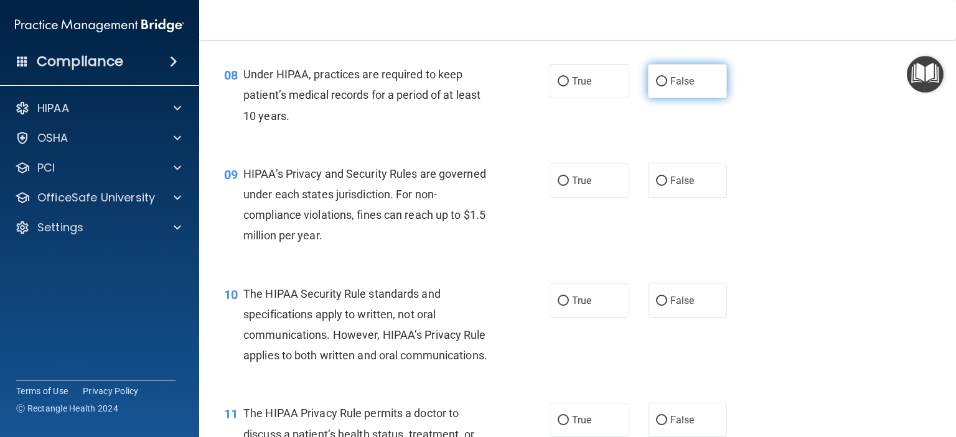
click at [690, 98] on label "False" at bounding box center [688, 81] width 80 height 34
click at [667, 86] on input "False" at bounding box center [661, 81] width 11 height 9
radio input "true"
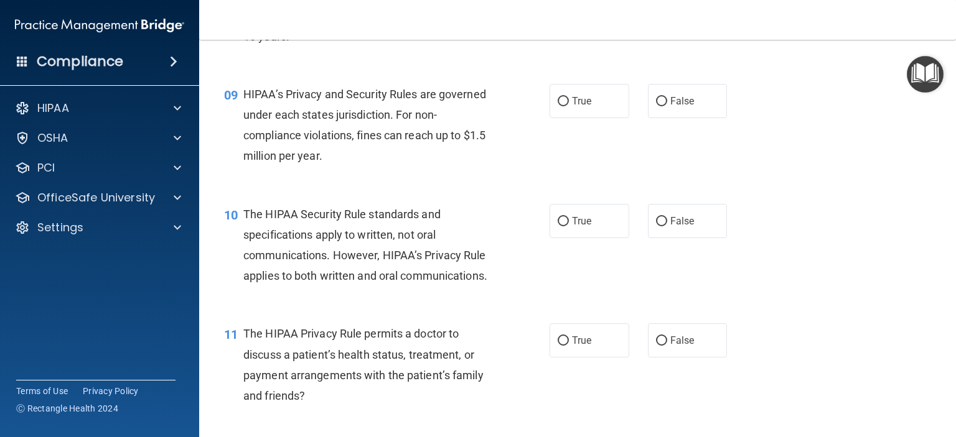
scroll to position [911, 0]
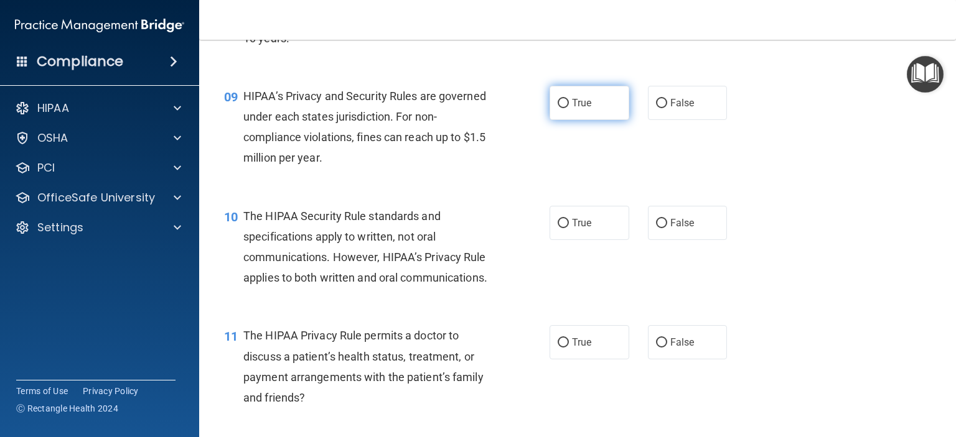
click at [573, 120] on label "True" at bounding box center [589, 103] width 80 height 34
click at [569, 108] on input "True" at bounding box center [563, 103] width 11 height 9
radio input "true"
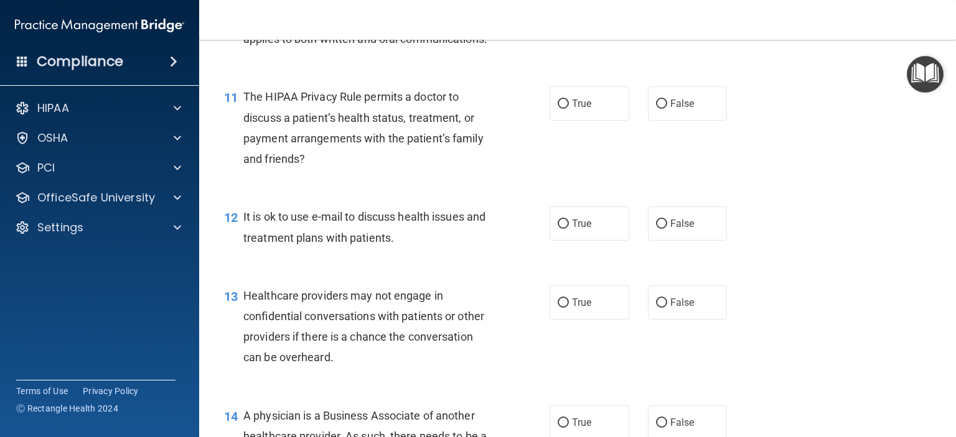
scroll to position [1150, 0]
click at [694, 121] on label "False" at bounding box center [688, 103] width 80 height 34
click at [667, 109] on input "False" at bounding box center [661, 104] width 11 height 9
radio input "true"
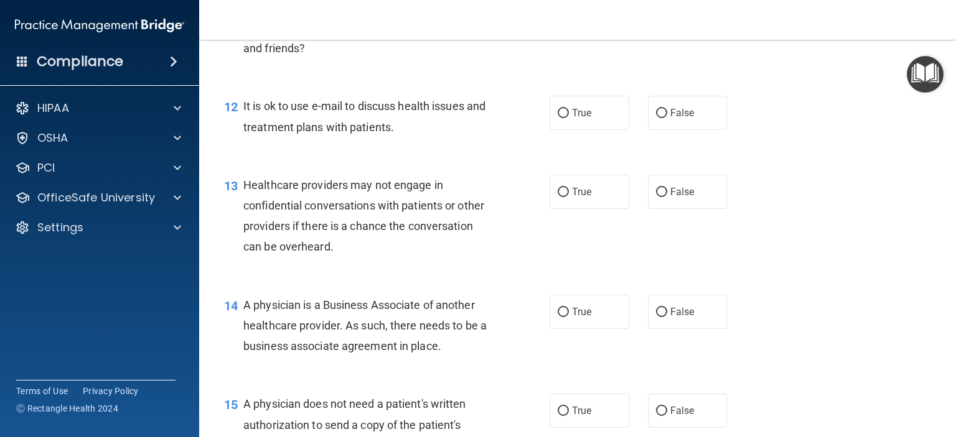
scroll to position [1261, 0]
click at [602, 129] on label "True" at bounding box center [589, 112] width 80 height 34
click at [569, 118] on input "True" at bounding box center [563, 112] width 11 height 9
radio input "true"
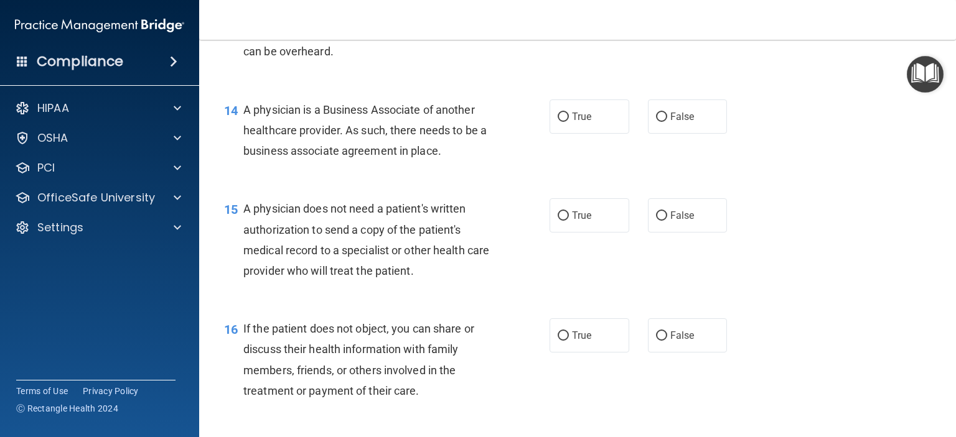
scroll to position [1457, 0]
click at [686, 133] on label "False" at bounding box center [688, 115] width 80 height 34
click at [667, 121] on input "False" at bounding box center [661, 115] width 11 height 9
radio input "true"
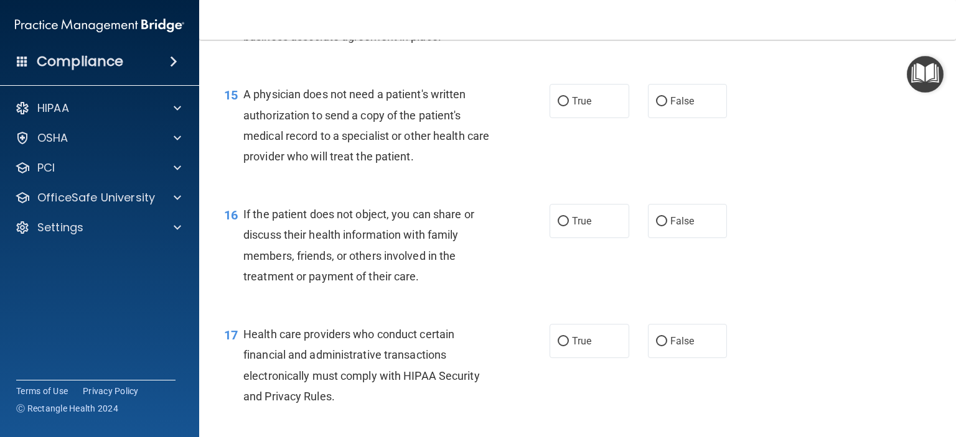
scroll to position [1573, 0]
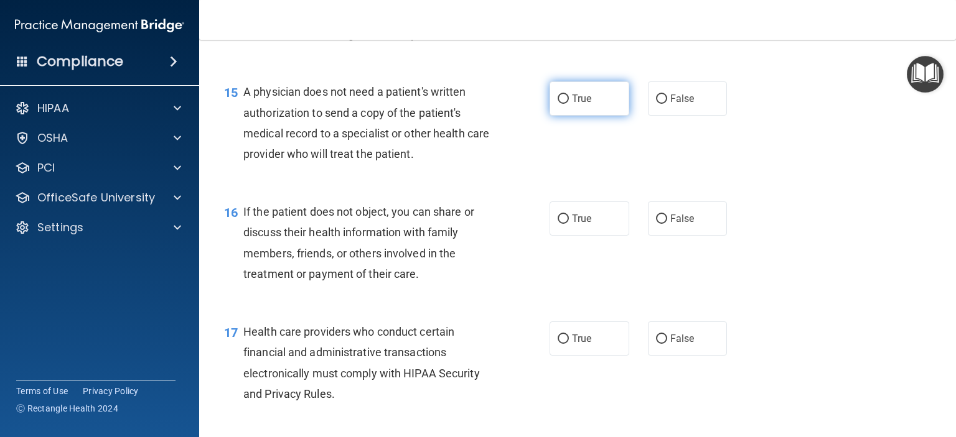
click at [565, 116] on label "True" at bounding box center [589, 99] width 80 height 34
click at [565, 104] on input "True" at bounding box center [563, 99] width 11 height 9
radio input "true"
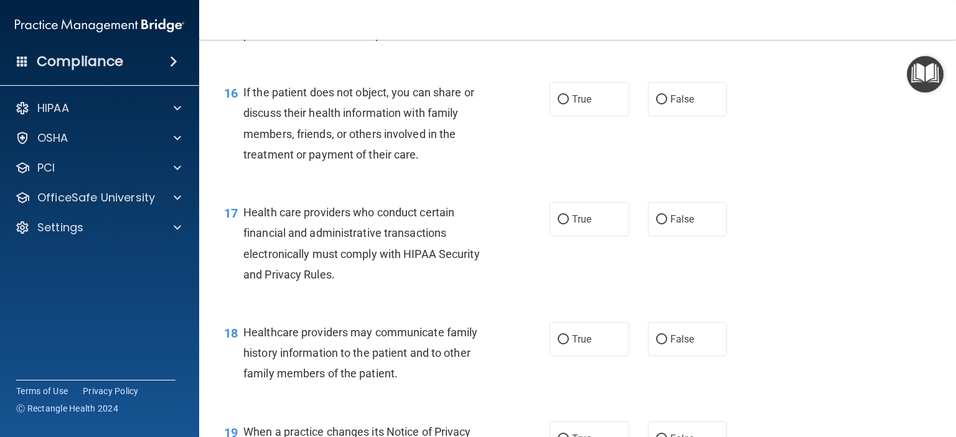
scroll to position [1695, 0]
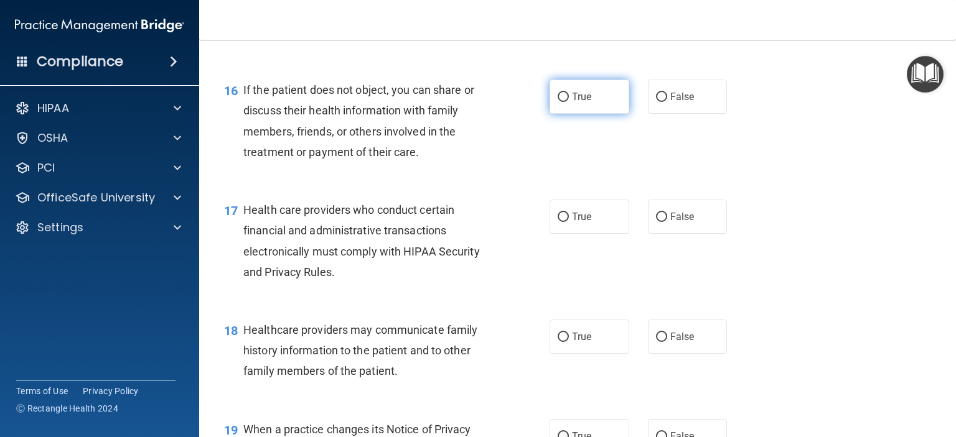
click at [594, 114] on label "True" at bounding box center [589, 97] width 80 height 34
click at [569, 102] on input "True" at bounding box center [563, 97] width 11 height 9
radio input "true"
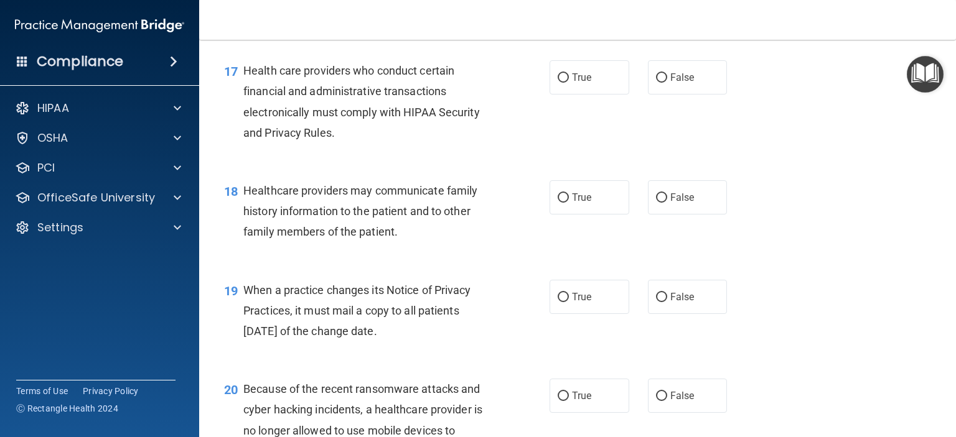
scroll to position [1835, 0]
click at [592, 95] on label "True" at bounding box center [589, 77] width 80 height 34
click at [569, 83] on input "True" at bounding box center [563, 77] width 11 height 9
radio input "true"
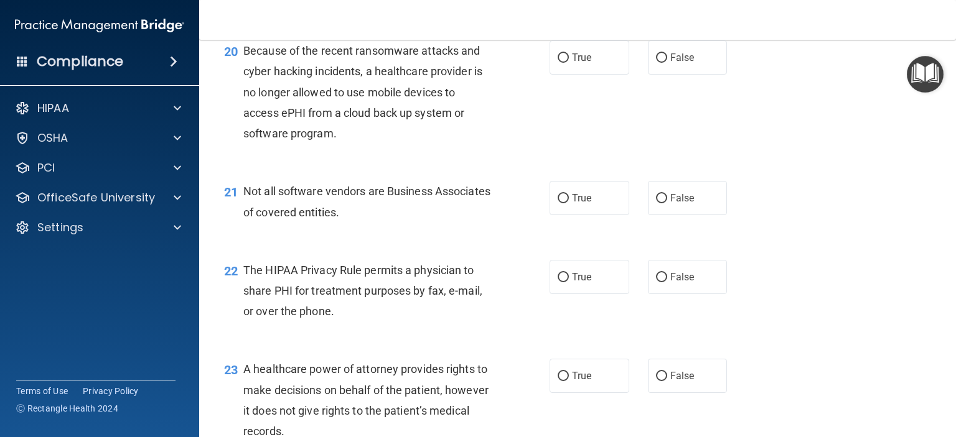
scroll to position [2176, 0]
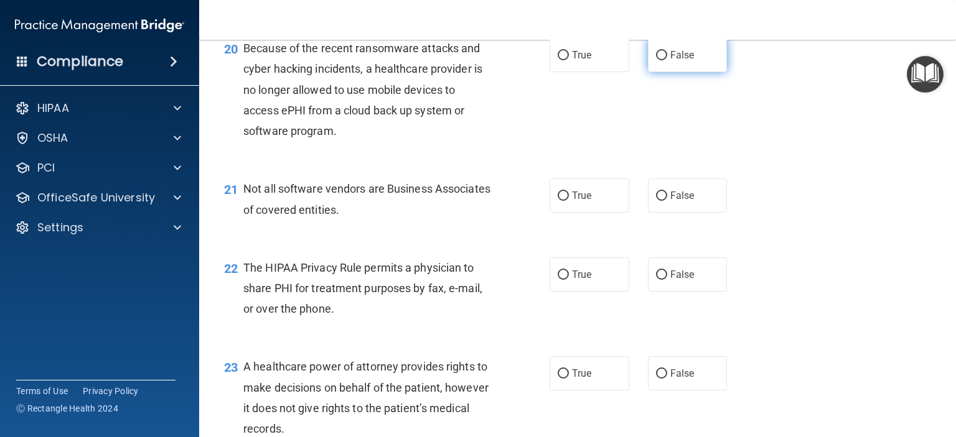
click at [670, 61] on span "False" at bounding box center [682, 55] width 24 height 12
click at [664, 60] on input "False" at bounding box center [661, 55] width 11 height 9
radio input "true"
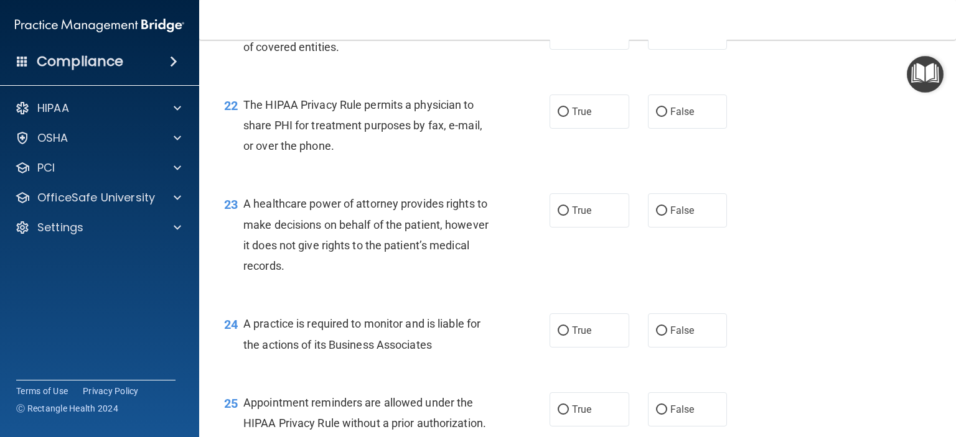
scroll to position [2339, 0]
click at [601, 128] on label "True" at bounding box center [589, 111] width 80 height 34
click at [569, 116] on input "True" at bounding box center [563, 111] width 11 height 9
radio input "true"
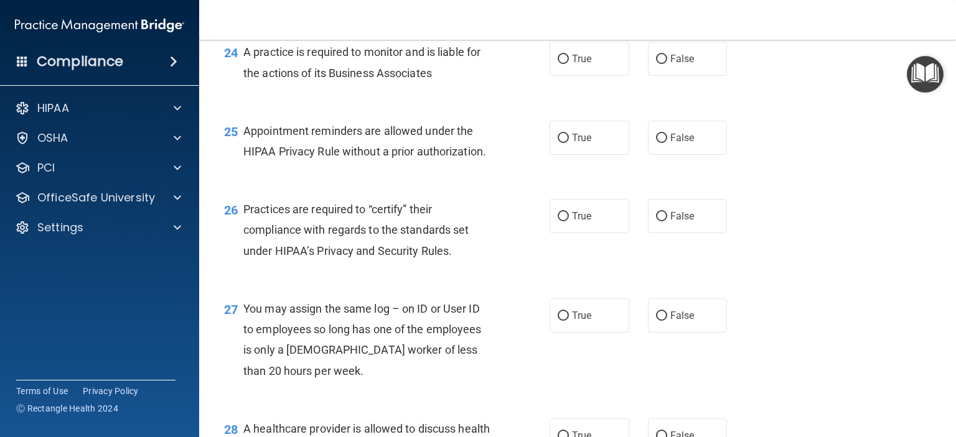
scroll to position [2615, 0]
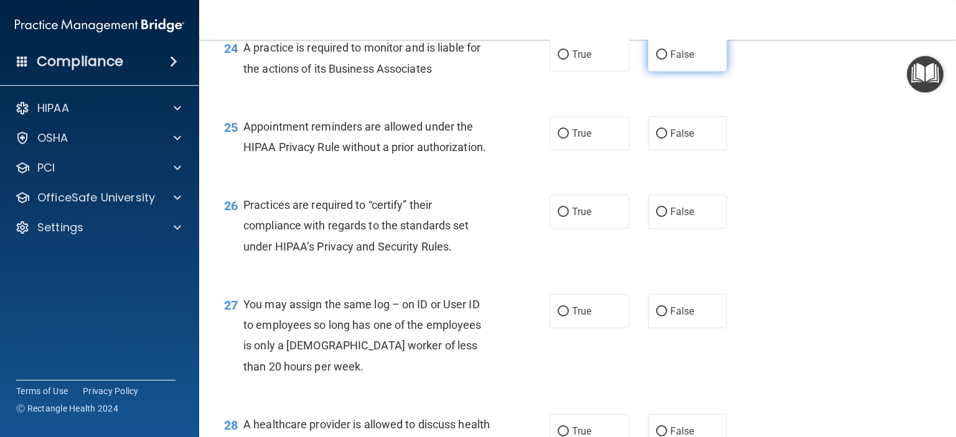
click at [693, 72] on label "False" at bounding box center [688, 54] width 80 height 34
click at [667, 60] on input "False" at bounding box center [661, 54] width 11 height 9
radio input "true"
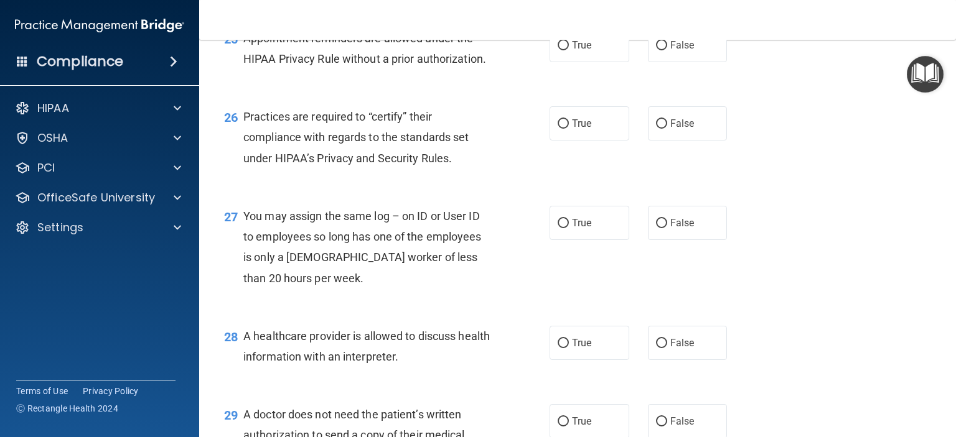
scroll to position [2704, 0]
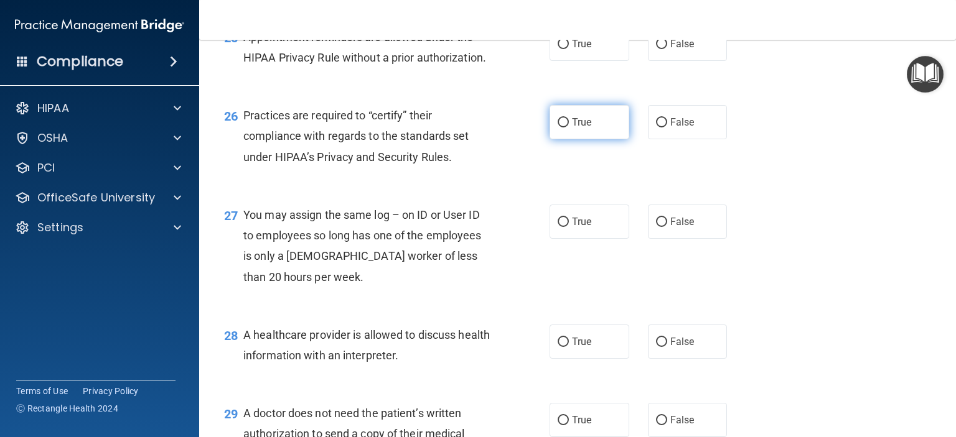
click at [612, 139] on label "True" at bounding box center [589, 122] width 80 height 34
click at [569, 128] on input "True" at bounding box center [563, 122] width 11 height 9
radio input "true"
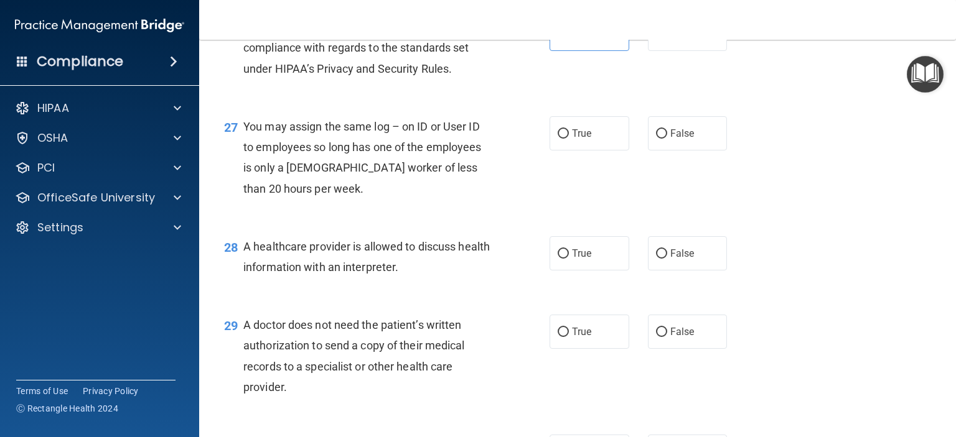
scroll to position [2793, 0]
click at [673, 139] on span "False" at bounding box center [682, 134] width 24 height 12
click at [667, 139] on input "False" at bounding box center [661, 133] width 11 height 9
radio input "true"
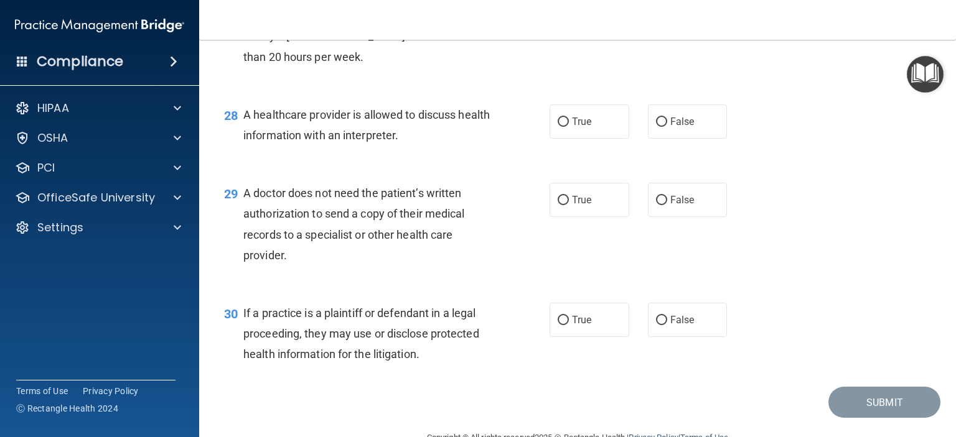
scroll to position [2925, 0]
click at [597, 139] on label "True" at bounding box center [589, 122] width 80 height 34
click at [569, 127] on input "True" at bounding box center [563, 122] width 11 height 9
radio input "true"
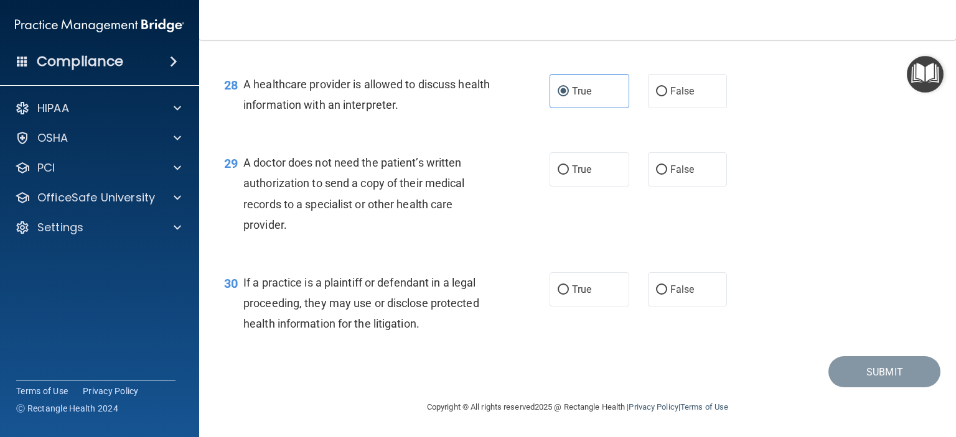
scroll to position [2997, 0]
click at [583, 172] on span "True" at bounding box center [581, 170] width 19 height 12
click at [569, 172] on input "True" at bounding box center [563, 170] width 11 height 9
radio input "true"
click at [604, 291] on label "True" at bounding box center [589, 290] width 80 height 34
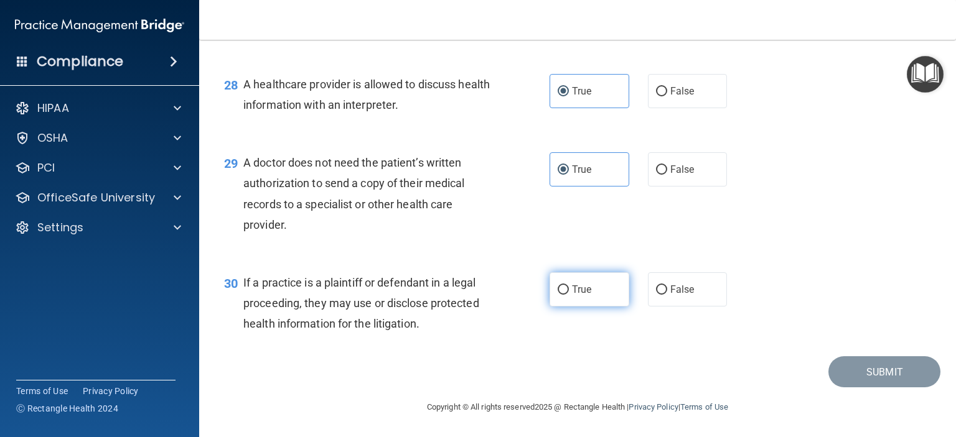
click at [569, 291] on input "True" at bounding box center [563, 290] width 11 height 9
radio input "true"
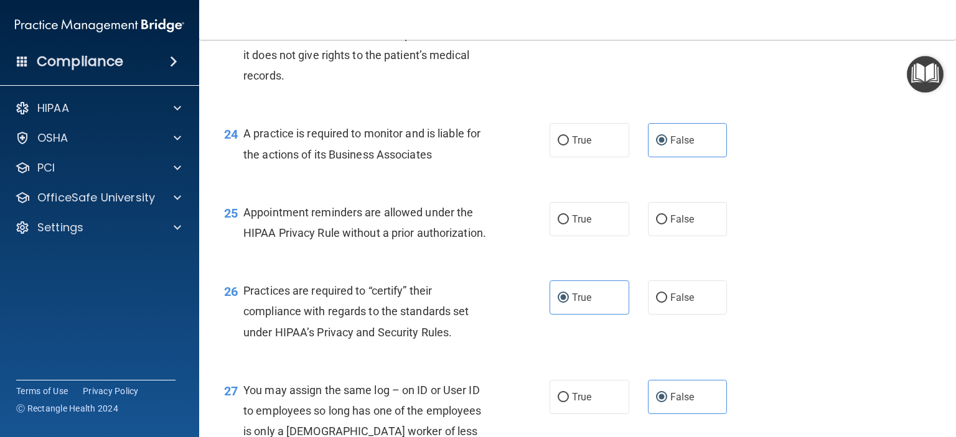
scroll to position [2524, 0]
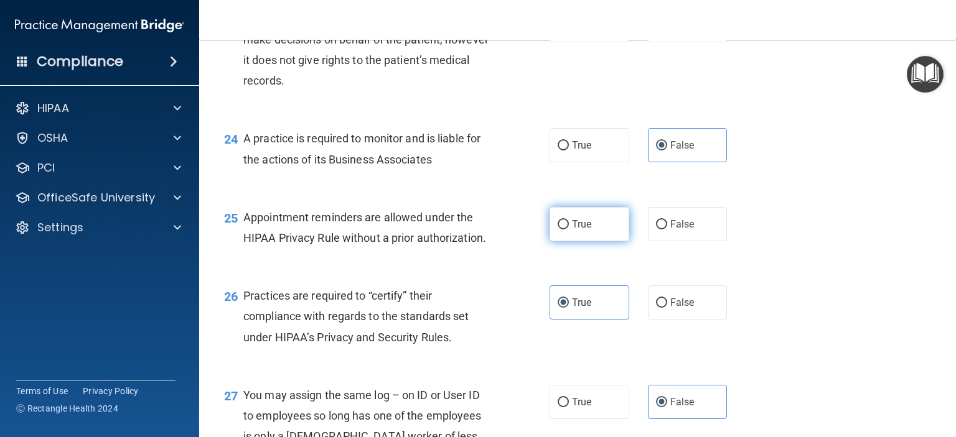
click at [586, 230] on span "True" at bounding box center [581, 224] width 19 height 12
click at [569, 230] on input "True" at bounding box center [563, 224] width 11 height 9
radio input "true"
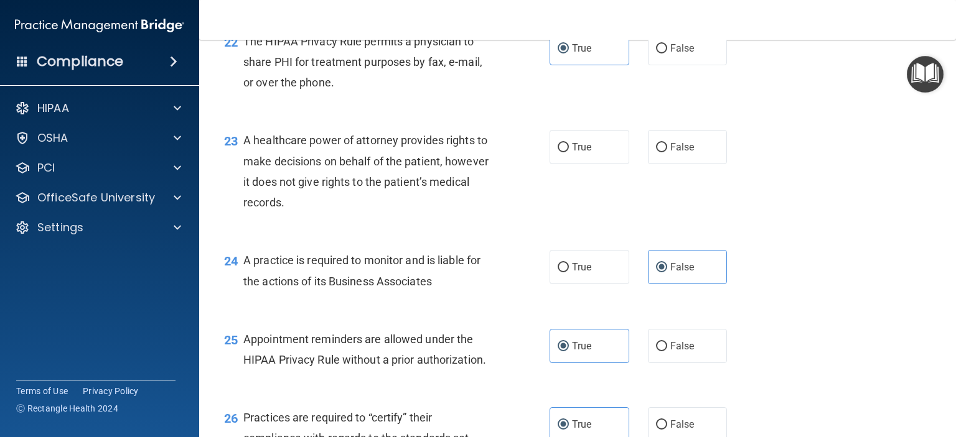
scroll to position [2391, 0]
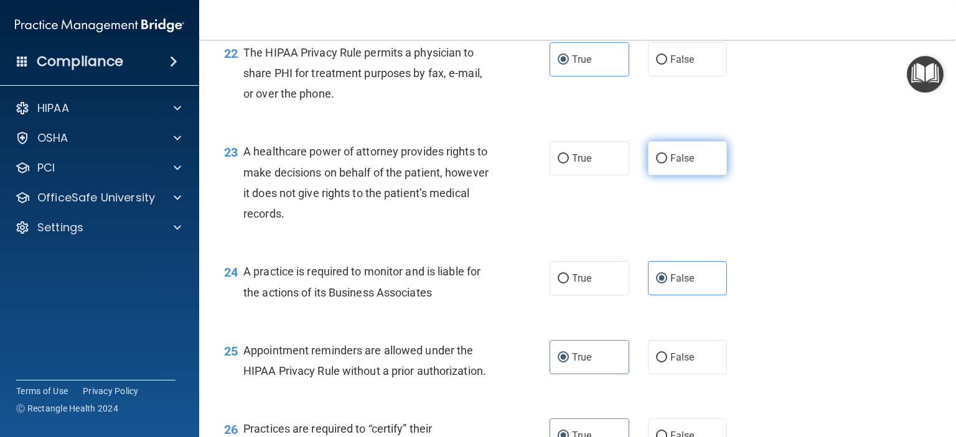
click at [683, 164] on span "False" at bounding box center [682, 158] width 24 height 12
click at [667, 164] on input "False" at bounding box center [661, 158] width 11 height 9
radio input "true"
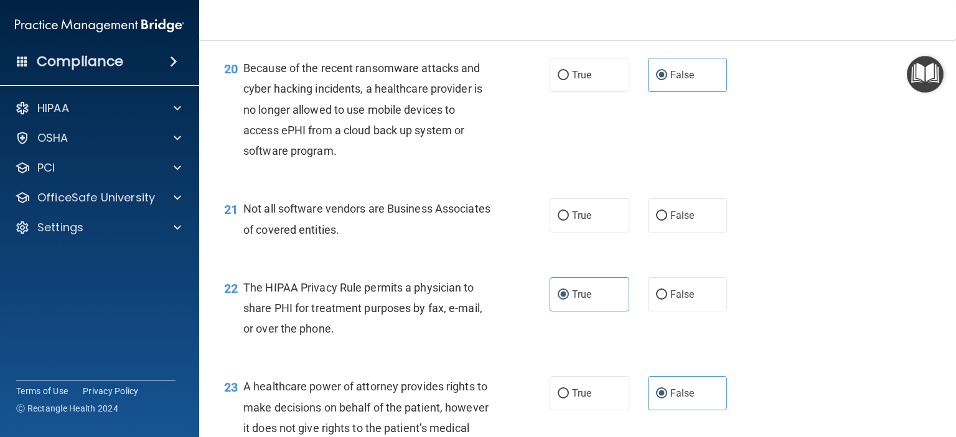
scroll to position [2155, 0]
click at [586, 222] on span "True" at bounding box center [581, 216] width 19 height 12
click at [569, 222] on input "True" at bounding box center [563, 216] width 11 height 9
radio input "true"
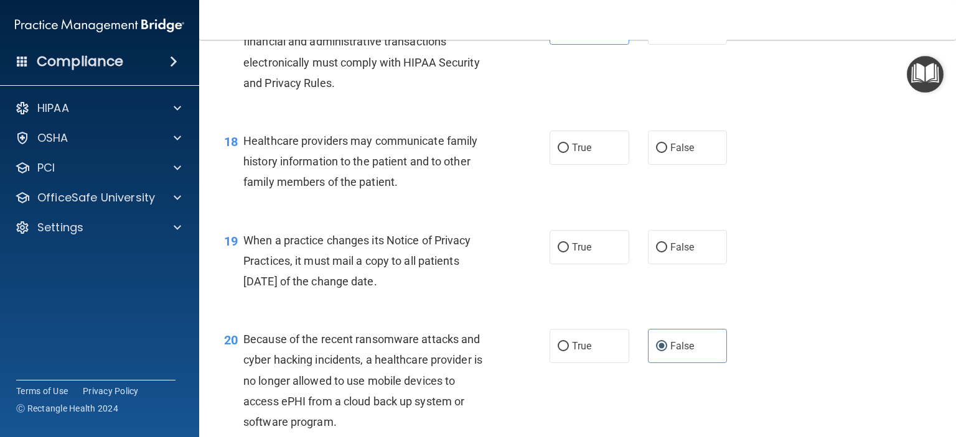
scroll to position [1882, 0]
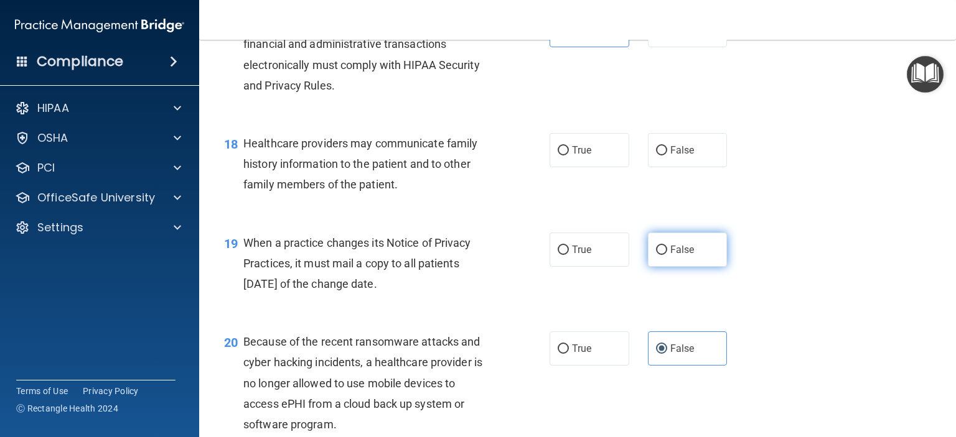
click at [676, 256] on span "False" at bounding box center [682, 250] width 24 height 12
click at [667, 255] on input "False" at bounding box center [661, 250] width 11 height 9
radio input "true"
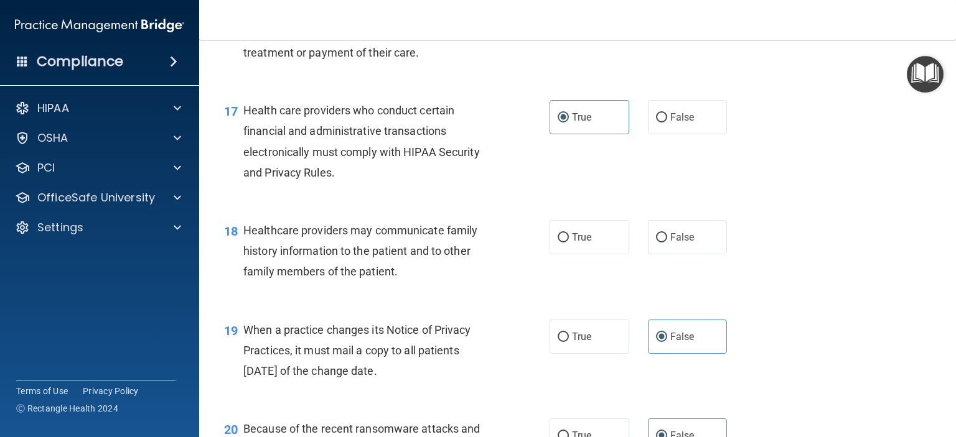
scroll to position [1792, 0]
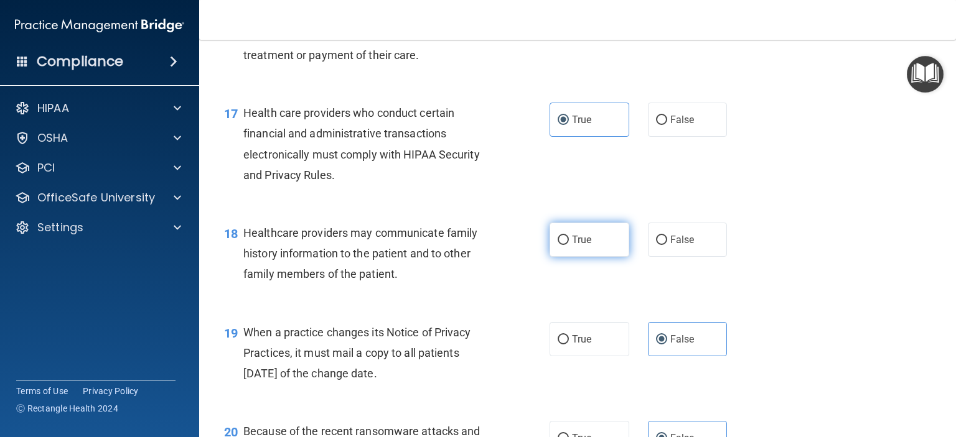
click at [584, 257] on label "True" at bounding box center [589, 240] width 80 height 34
click at [569, 245] on input "True" at bounding box center [563, 240] width 11 height 9
radio input "true"
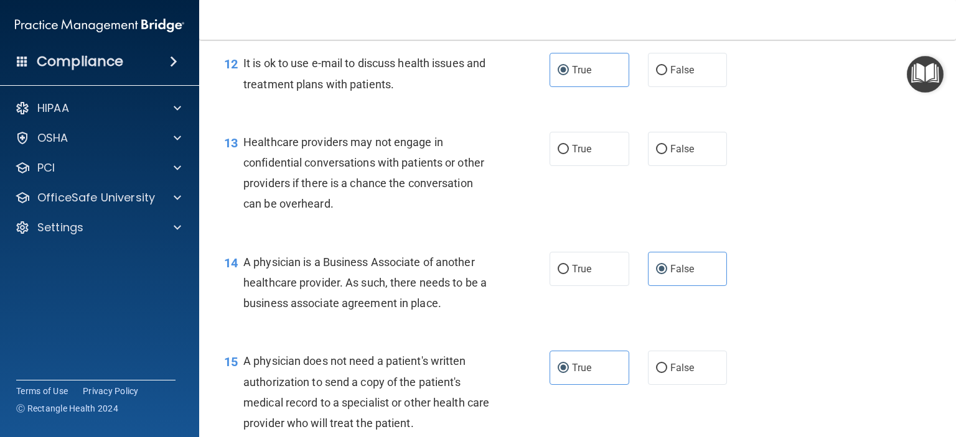
scroll to position [1303, 0]
click at [572, 156] on span "True" at bounding box center [581, 150] width 19 height 12
click at [569, 155] on input "True" at bounding box center [563, 150] width 11 height 9
radio input "true"
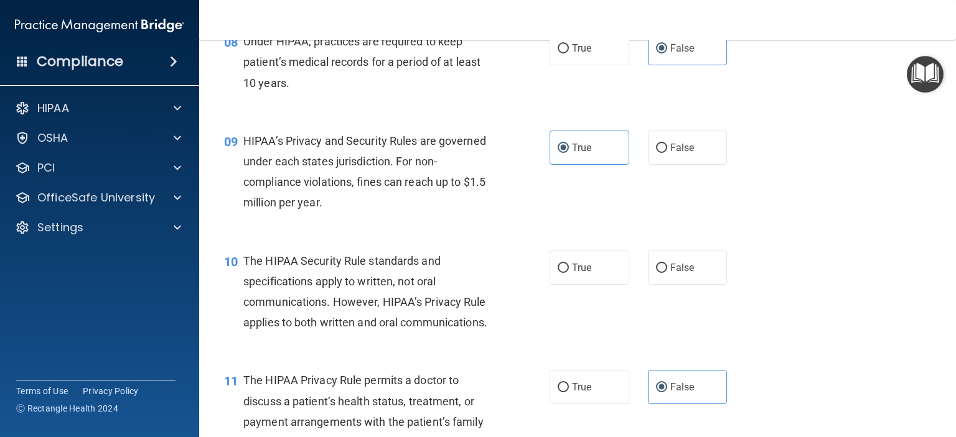
scroll to position [866, 0]
click at [575, 286] on label "True" at bounding box center [589, 268] width 80 height 34
click at [569, 274] on input "True" at bounding box center [563, 268] width 11 height 9
radio input "true"
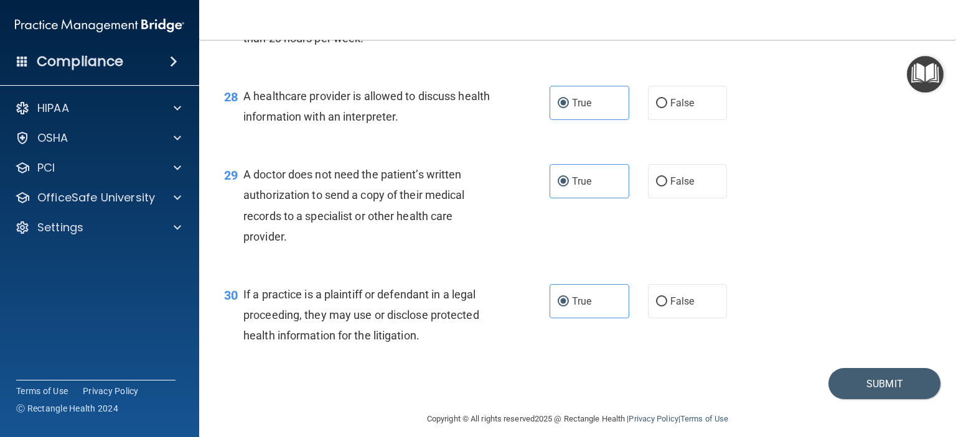
scroll to position [2997, 0]
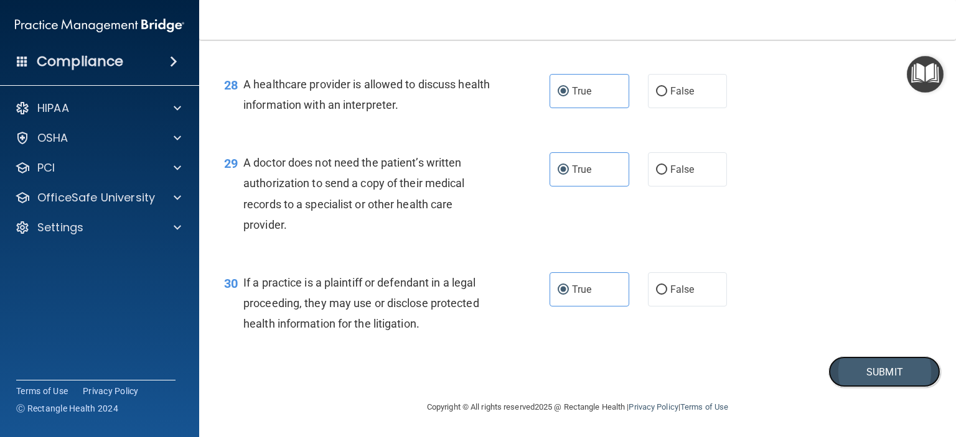
click at [878, 376] on button "Submit" at bounding box center [884, 373] width 112 height 32
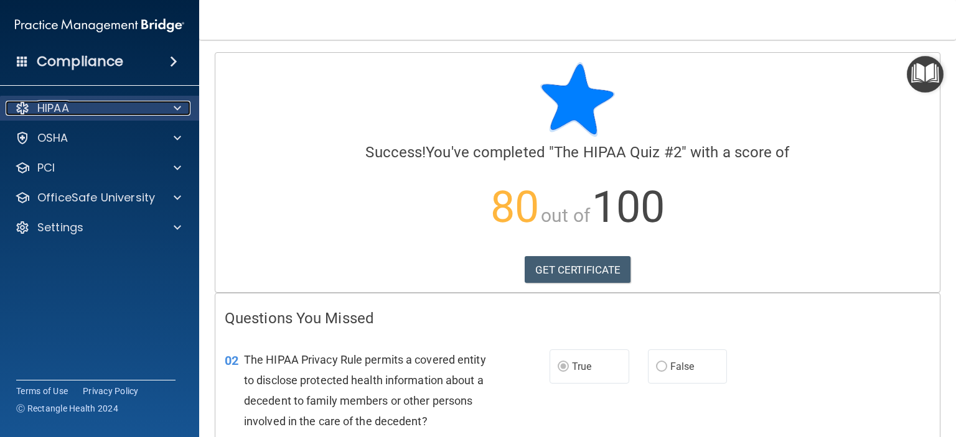
click at [132, 109] on div "HIPAA" at bounding box center [83, 108] width 154 height 15
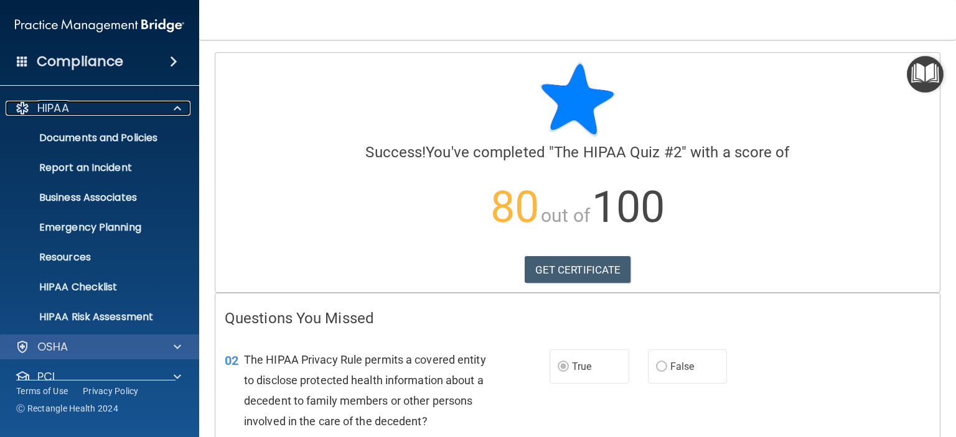
scroll to position [78, 0]
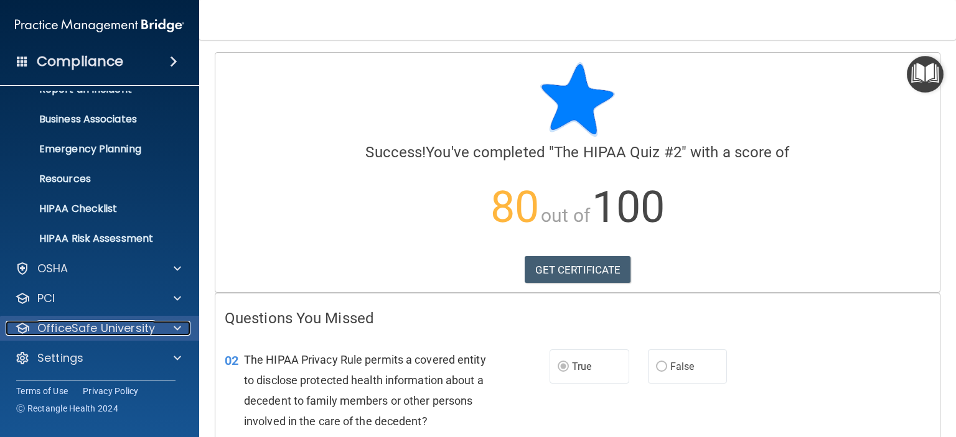
click at [177, 325] on span at bounding box center [177, 328] width 7 height 15
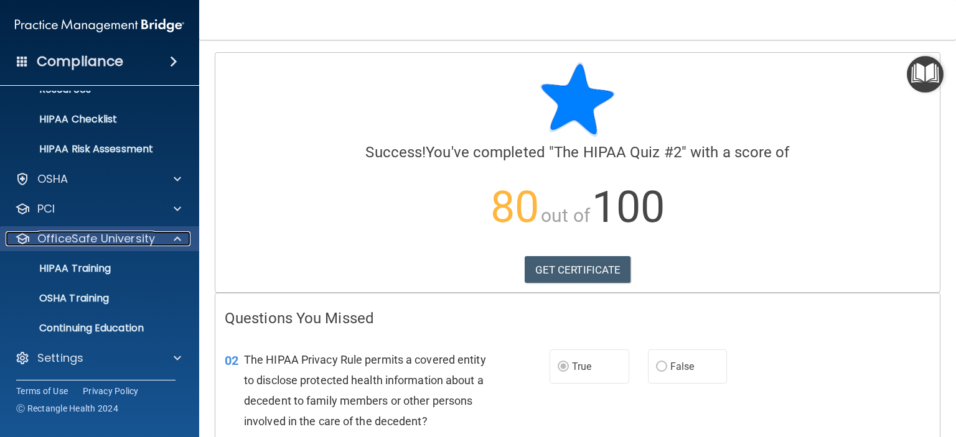
click at [174, 241] on span at bounding box center [177, 238] width 7 height 15
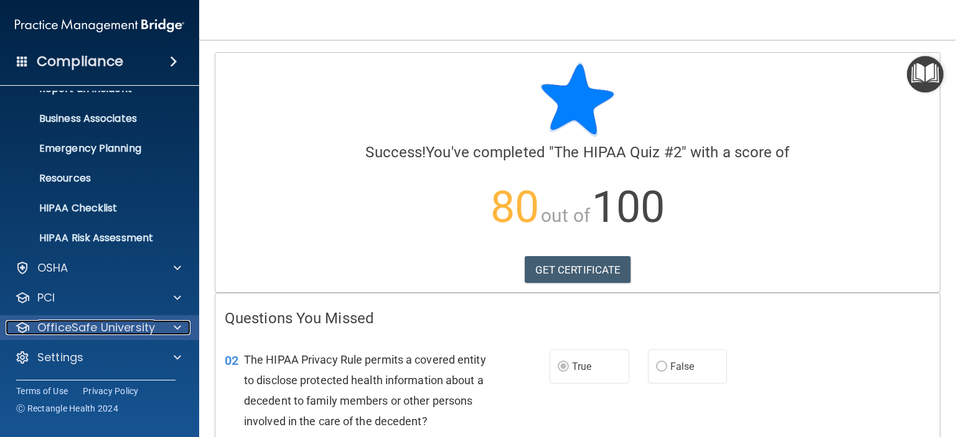
scroll to position [78, 0]
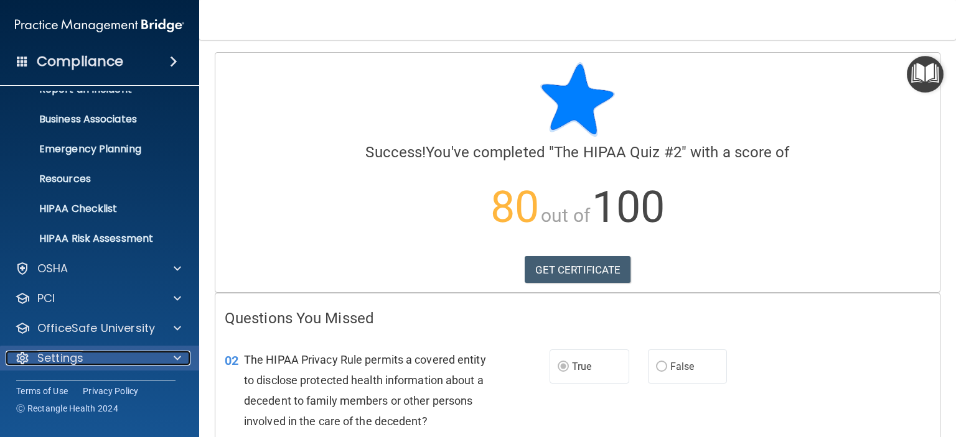
click at [179, 359] on span at bounding box center [177, 358] width 7 height 15
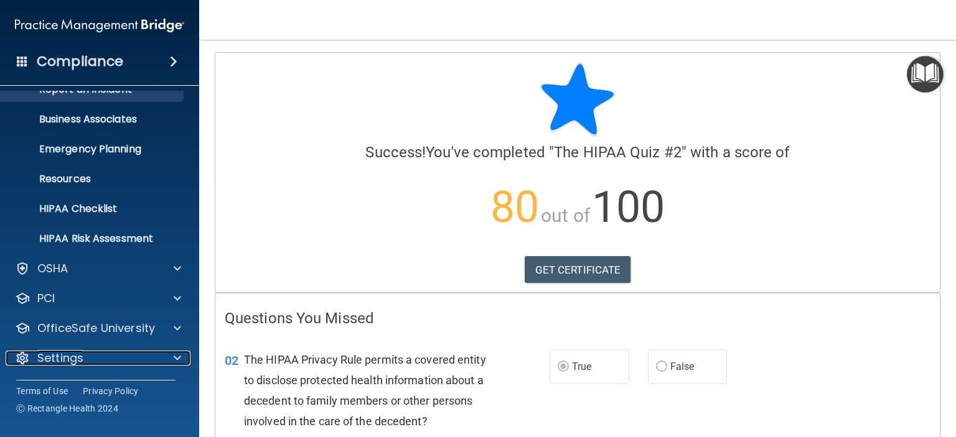
scroll to position [0, 0]
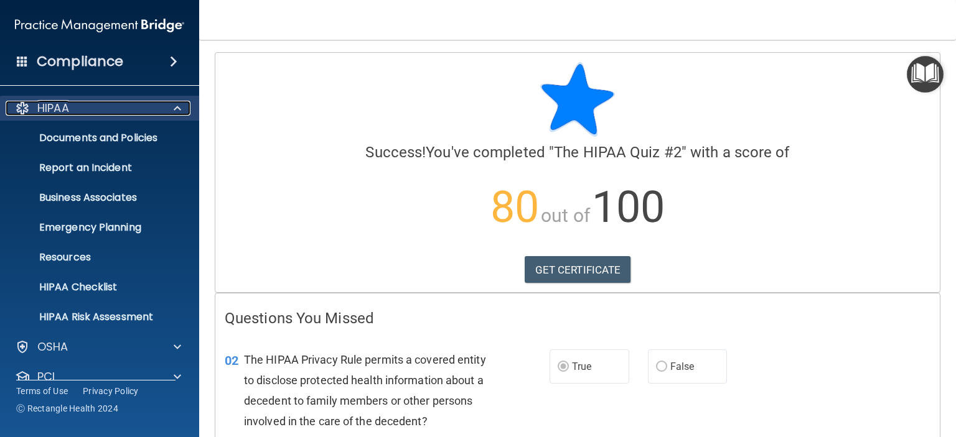
click at [181, 104] on div at bounding box center [175, 108] width 31 height 15
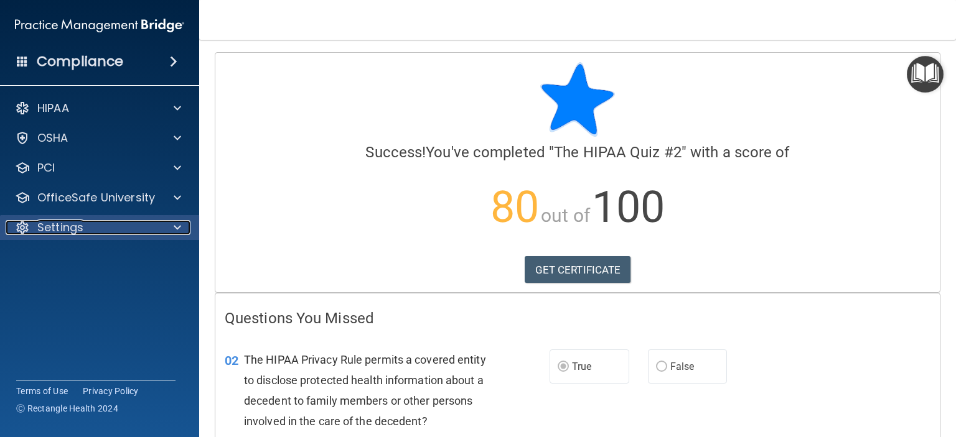
click at [177, 224] on span at bounding box center [177, 227] width 7 height 15
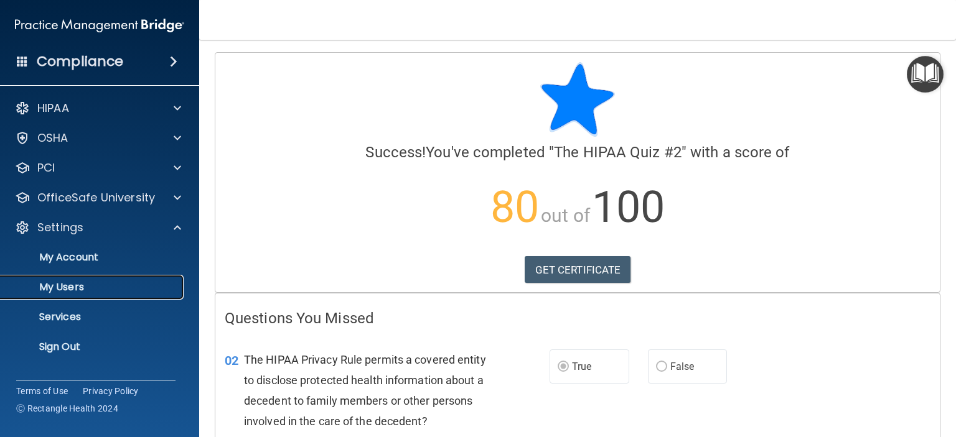
click at [82, 287] on p "My Users" at bounding box center [93, 287] width 170 height 12
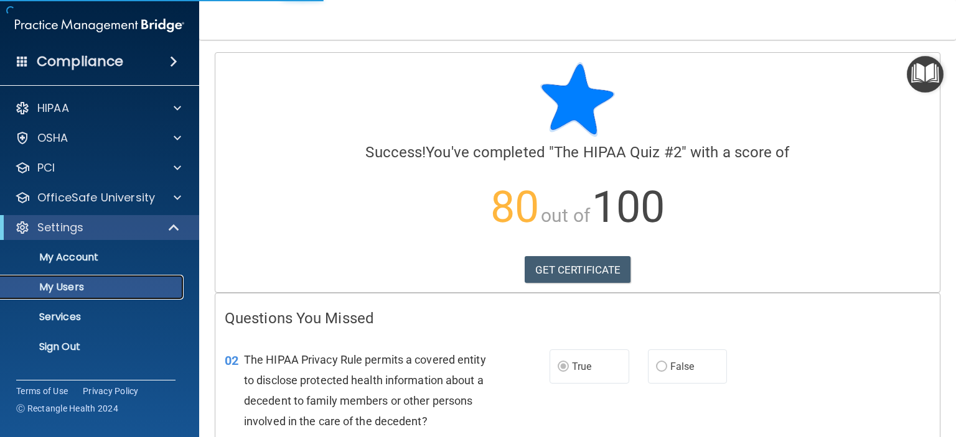
select select "20"
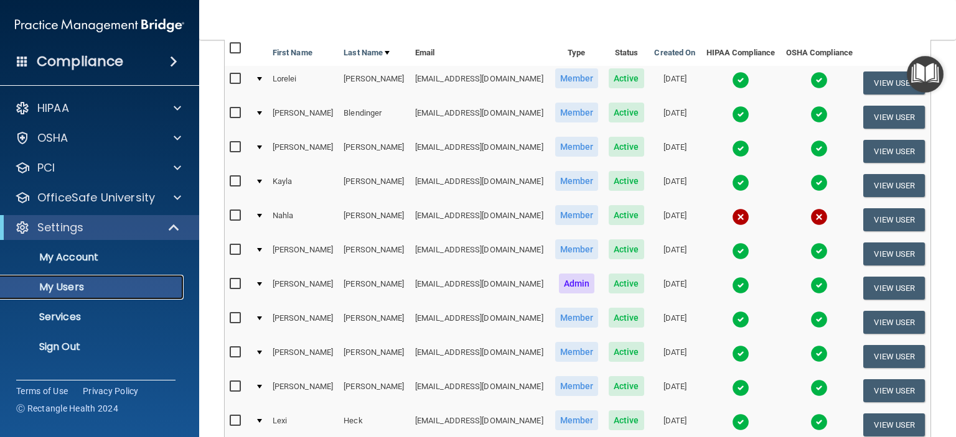
scroll to position [139, 0]
click at [732, 283] on img at bounding box center [740, 285] width 17 height 17
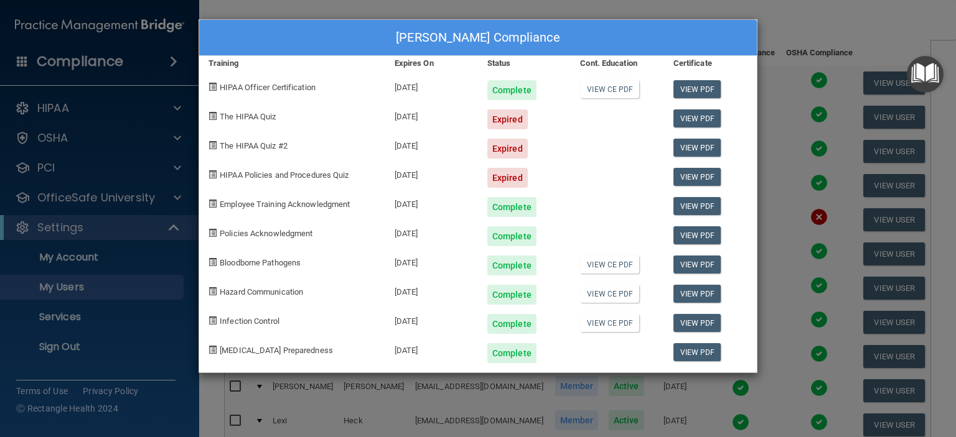
click at [831, 34] on div "[PERSON_NAME] Compliance Training Expires On Status Cont. Education Certificate…" at bounding box center [478, 218] width 956 height 437
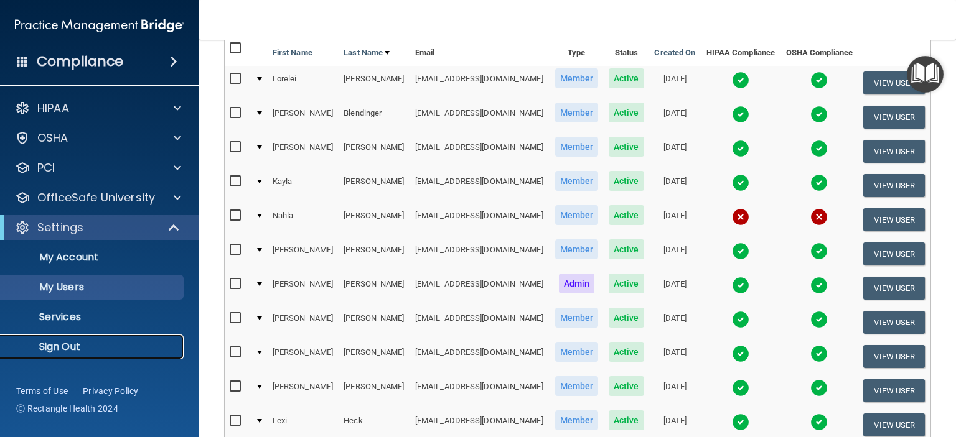
click at [95, 343] on p "Sign Out" at bounding box center [93, 347] width 170 height 12
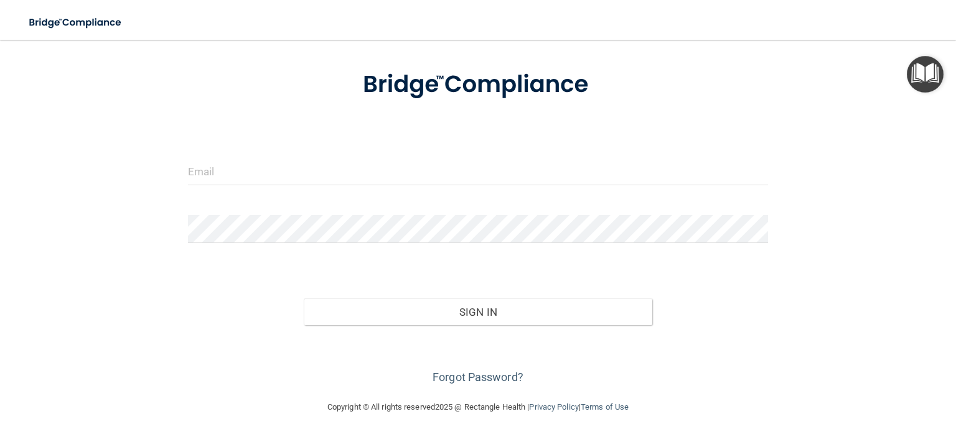
scroll to position [60, 0]
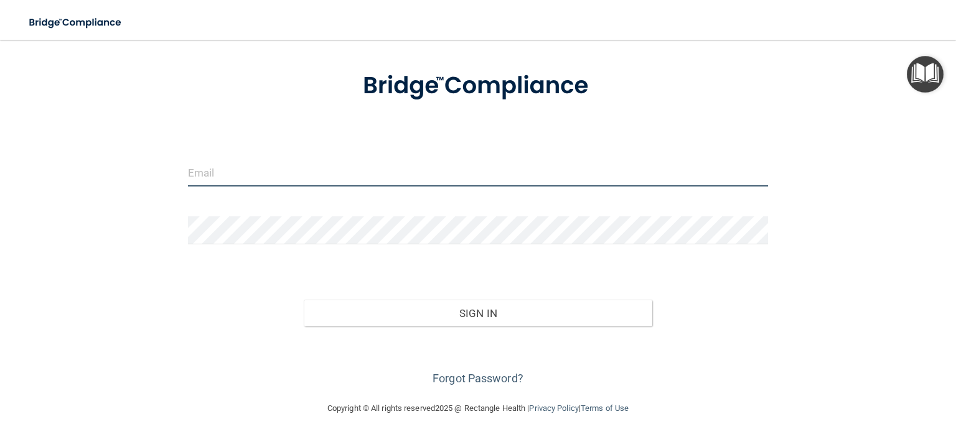
type input "[EMAIL_ADDRESS][DOMAIN_NAME]"
